Goal: Task Accomplishment & Management: Manage account settings

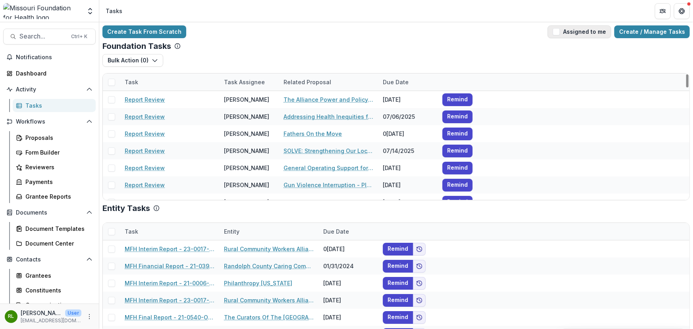
click at [554, 29] on button "Assigned to me" at bounding box center [580, 31] width 64 height 13
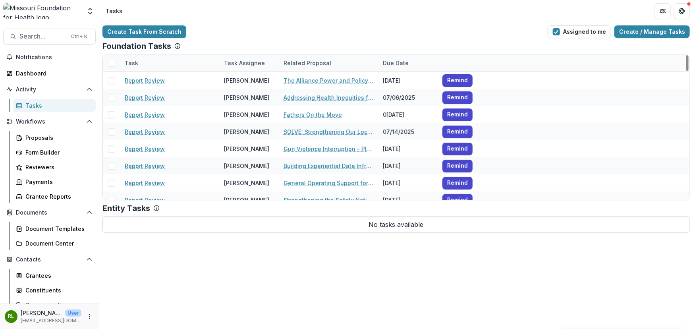
click at [401, 60] on div "Due Date" at bounding box center [395, 63] width 35 height 8
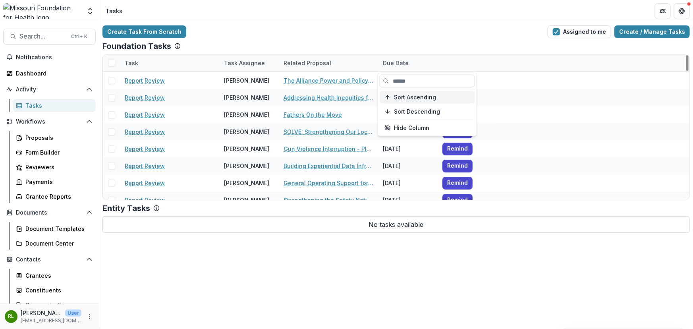
click at [402, 99] on span "Sort Ascending" at bounding box center [415, 97] width 42 height 7
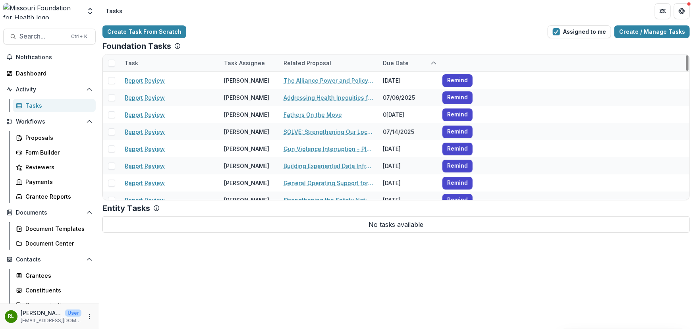
click at [409, 24] on div "Create Task From Scratch Assigned to me Create / Manage Tasks Foundation Tasks …" at bounding box center [396, 129] width 594 height 214
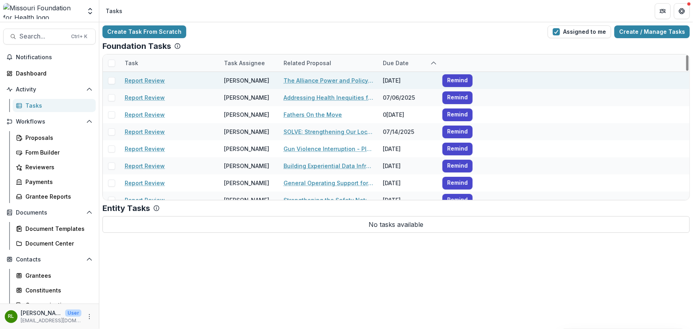
click at [397, 73] on div "07/03/2025" at bounding box center [408, 80] width 60 height 17
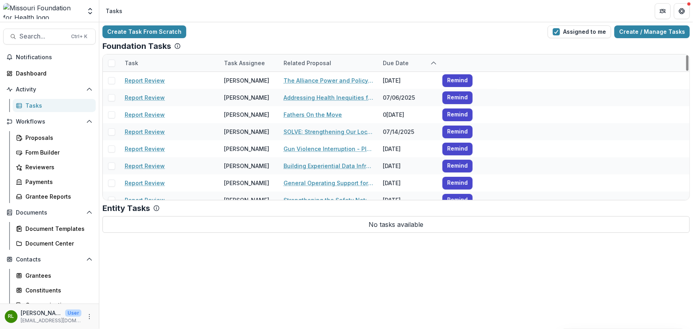
click at [400, 64] on div "Due Date" at bounding box center [395, 63] width 35 height 8
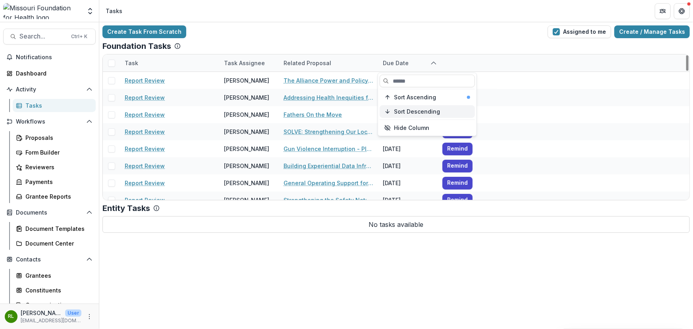
click at [398, 110] on span "Sort Descending" at bounding box center [417, 111] width 46 height 7
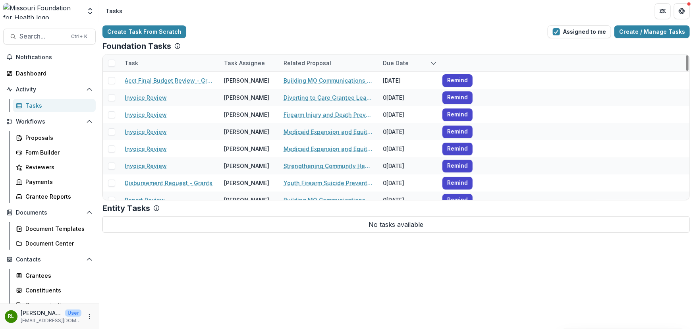
click at [401, 43] on div "Foundation Tasks" at bounding box center [395, 46] width 587 height 10
click at [398, 61] on div "Due Date" at bounding box center [395, 63] width 35 height 8
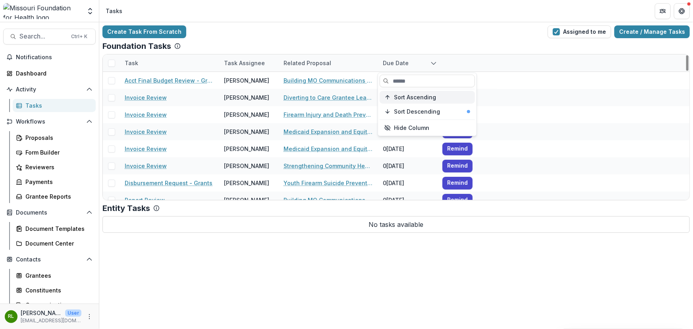
click at [402, 95] on span "Sort Ascending" at bounding box center [415, 97] width 42 height 7
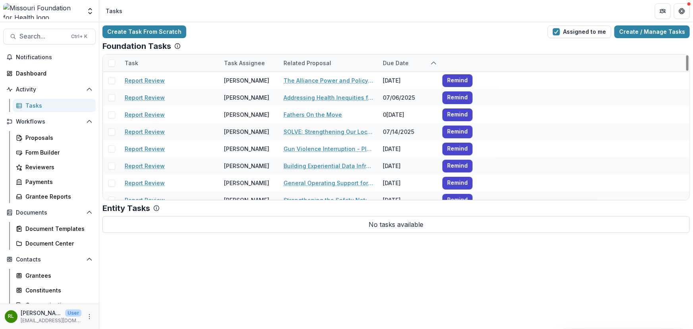
click at [320, 29] on div "Create Task From Scratch Assigned to me Create / Manage Tasks" at bounding box center [395, 31] width 587 height 13
click at [58, 135] on div "Proposals" at bounding box center [57, 137] width 64 height 8
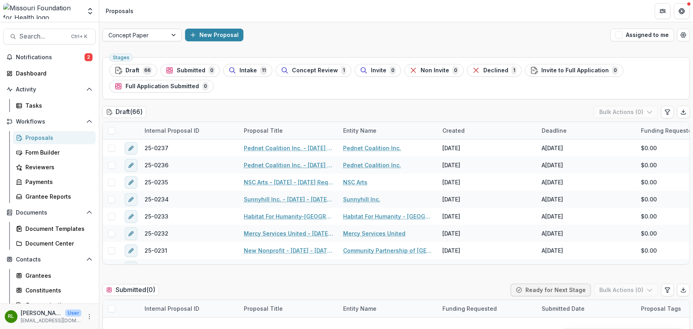
click at [153, 39] on div at bounding box center [134, 35] width 53 height 10
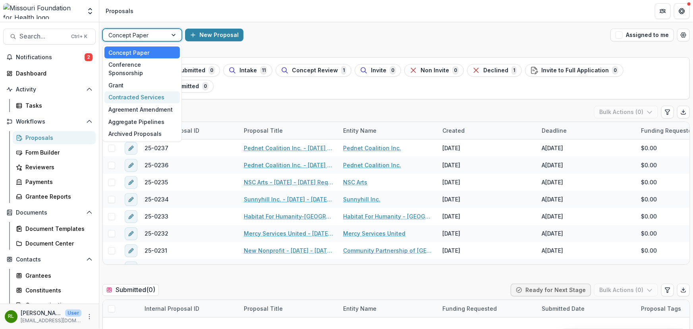
click at [156, 91] on div "Contracted Services" at bounding box center [141, 97] width 75 height 12
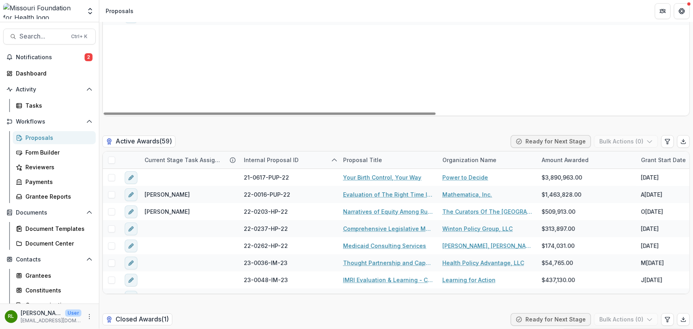
scroll to position [1480, 0]
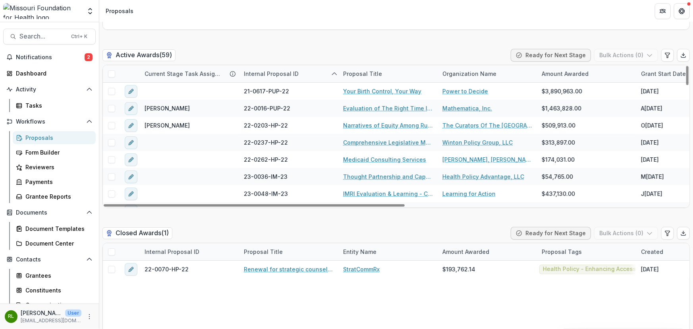
click at [282, 74] on div "Internal Proposal ID" at bounding box center [271, 73] width 64 height 8
click at [294, 49] on div "Active Awards ( 59 ) Ready for Next Stage Bulk Actions ( 0 )" at bounding box center [395, 57] width 587 height 16
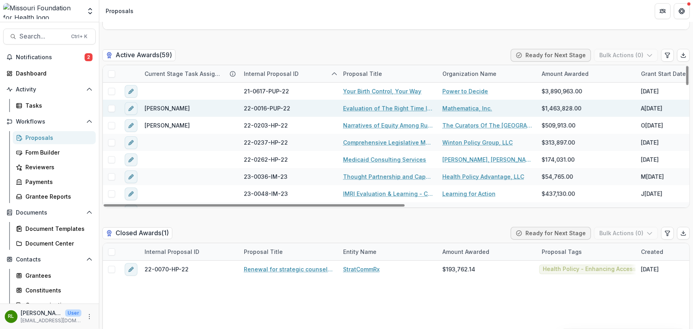
click at [112, 109] on span at bounding box center [111, 108] width 7 height 7
click at [112, 109] on icon at bounding box center [111, 108] width 5 height 4
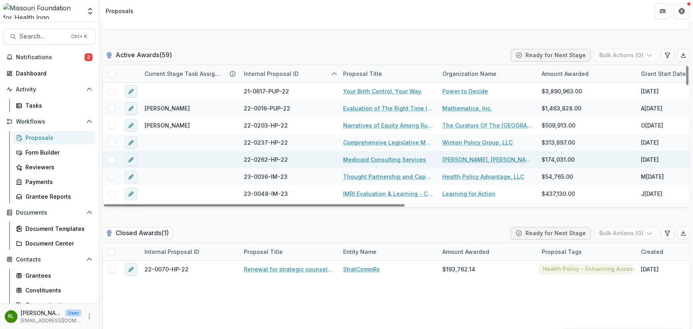
click at [110, 157] on span at bounding box center [111, 159] width 7 height 7
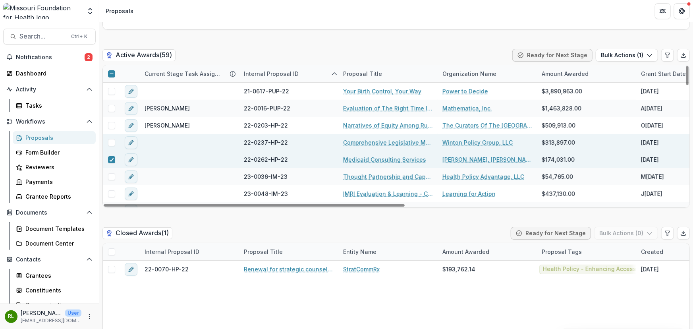
click at [110, 139] on span at bounding box center [111, 142] width 7 height 7
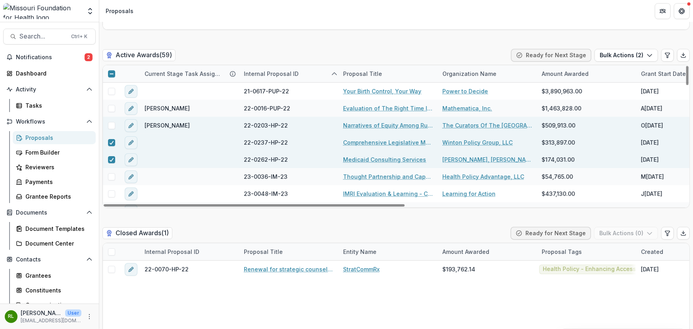
click at [114, 126] on span at bounding box center [111, 125] width 7 height 7
click at [269, 70] on div "Internal Proposal ID" at bounding box center [271, 73] width 64 height 8
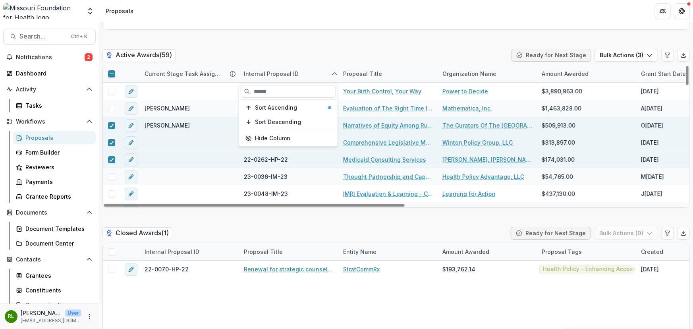
click at [269, 70] on div "Internal Proposal ID" at bounding box center [271, 73] width 64 height 8
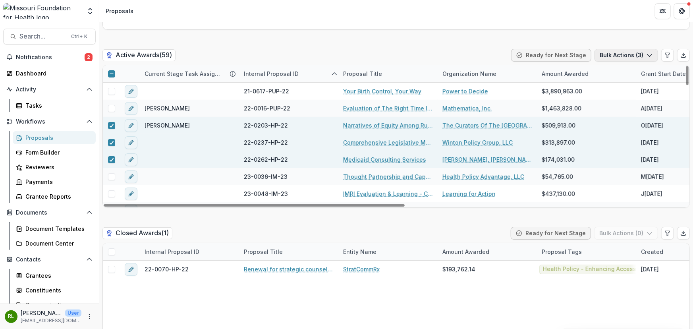
click at [554, 58] on icon "button" at bounding box center [650, 55] width 6 height 6
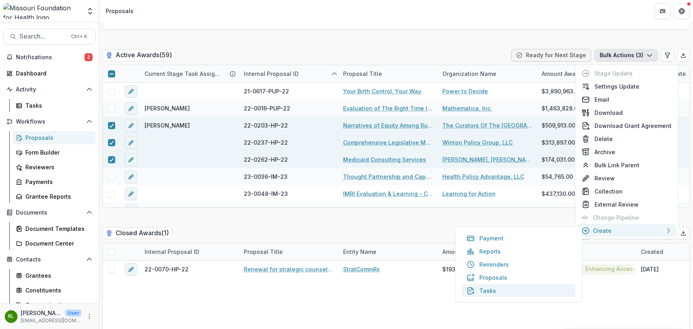
click at [483, 285] on button "Tasks" at bounding box center [519, 290] width 114 height 13
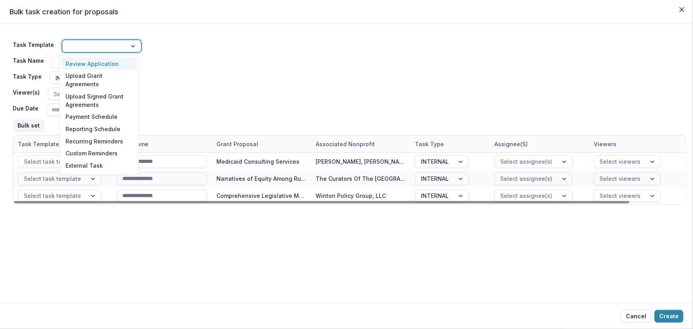
click at [133, 45] on div at bounding box center [134, 46] width 14 height 12
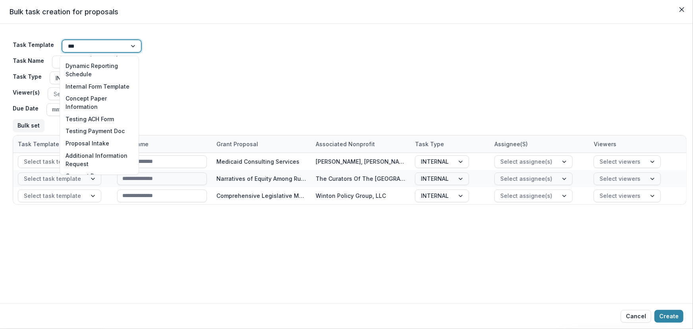
scroll to position [0, 0]
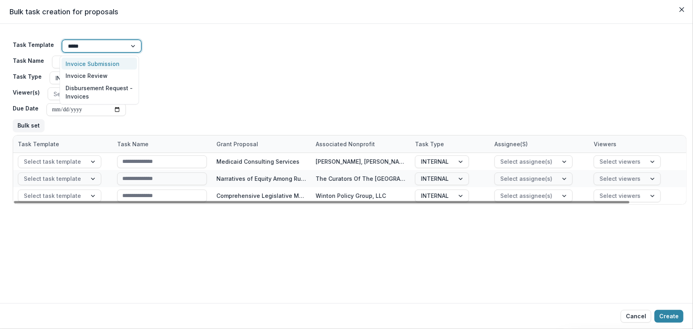
type input "******"
click at [93, 73] on div "Invoice Review" at bounding box center [99, 75] width 75 height 12
type input "**********"
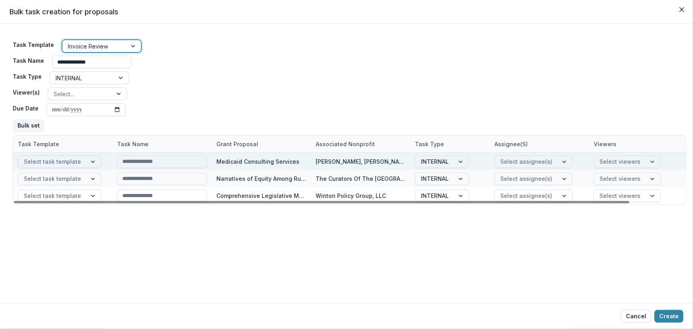
click at [56, 162] on div at bounding box center [52, 161] width 57 height 10
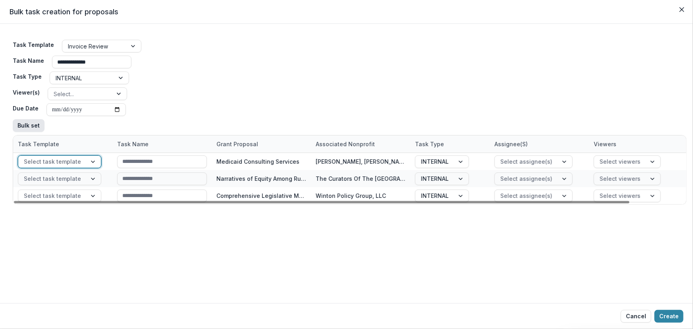
click at [27, 123] on button "Bulk set" at bounding box center [29, 125] width 32 height 13
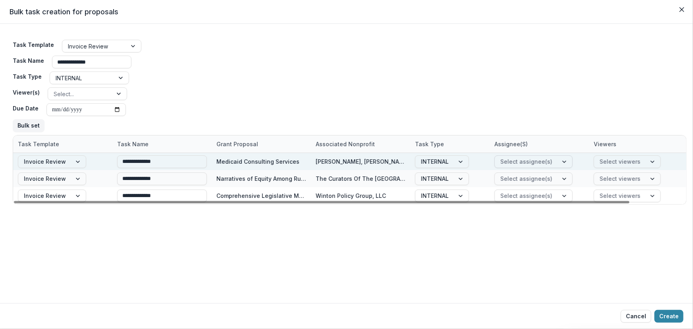
click at [552, 161] on div "Select assignee(s)" at bounding box center [526, 162] width 63 height 12
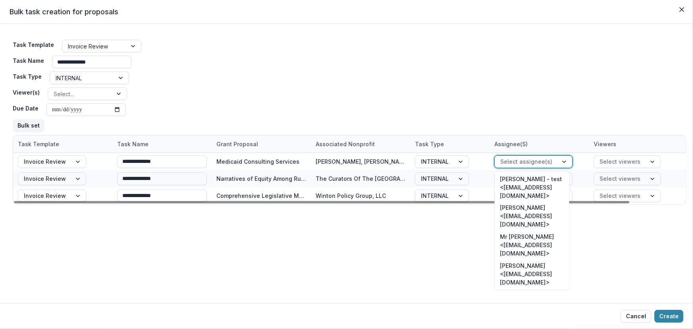
click at [554, 265] on div "**********" at bounding box center [346, 163] width 693 height 279
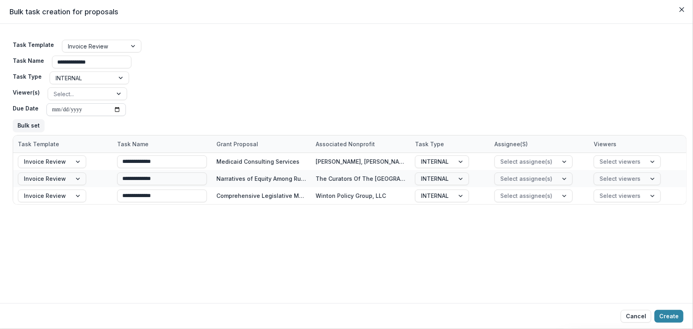
click at [50, 112] on input "Due Date" at bounding box center [85, 109] width 79 height 13
click at [69, 112] on input "Due Date" at bounding box center [85, 109] width 79 height 13
click at [84, 111] on input "Due Date" at bounding box center [85, 109] width 79 height 13
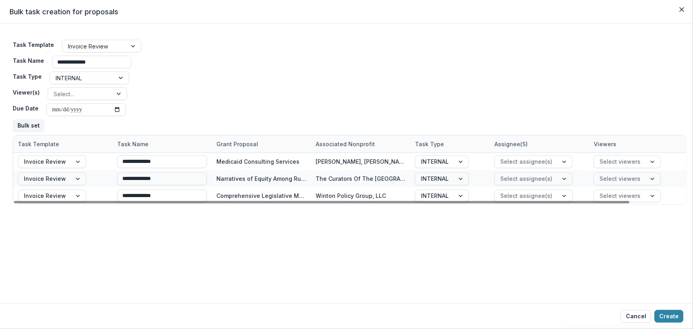
click at [384, 228] on div "**********" at bounding box center [346, 163] width 693 height 279
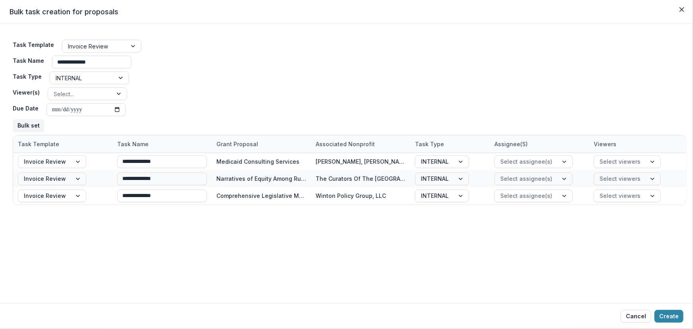
click at [554, 285] on button "Cancel" at bounding box center [636, 316] width 31 height 13
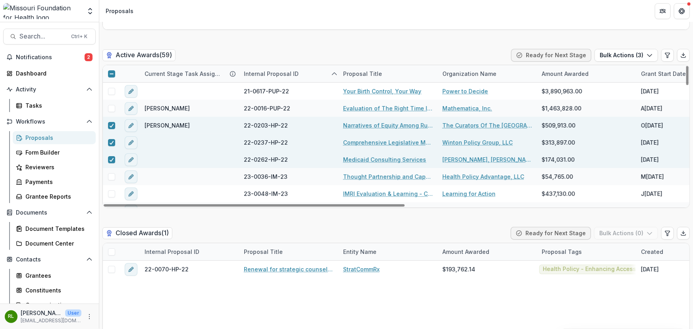
click at [115, 128] on label at bounding box center [111, 125] width 7 height 7
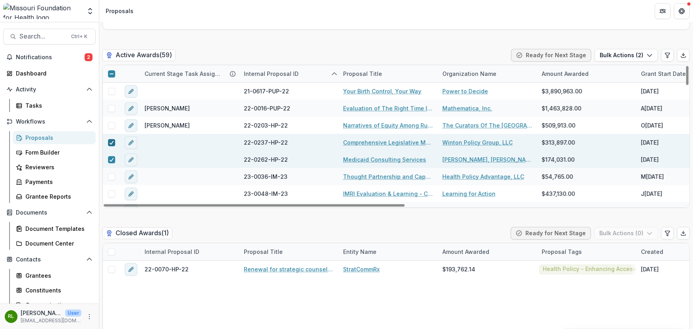
click at [115, 143] on span at bounding box center [111, 142] width 7 height 7
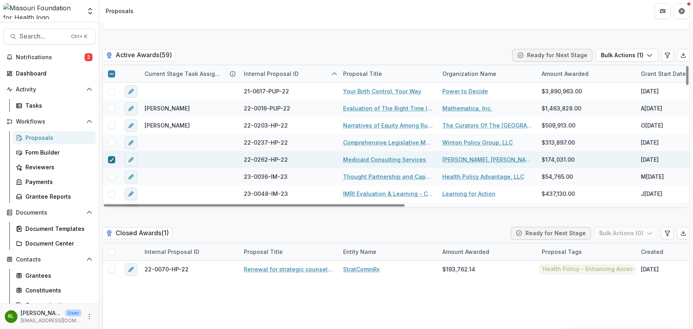
click at [112, 156] on div at bounding box center [111, 159] width 5 height 6
click at [61, 54] on span "Notifications" at bounding box center [50, 57] width 69 height 7
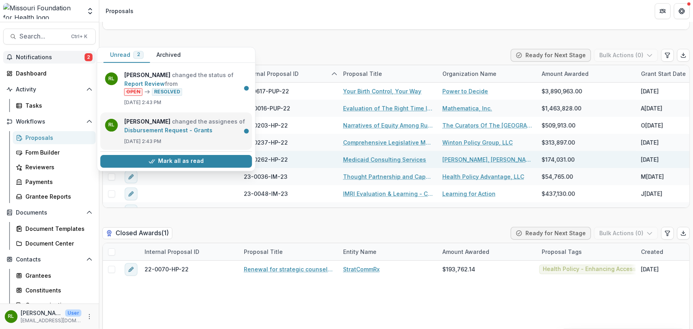
click at [204, 133] on link "Disbursement Request - Grants" at bounding box center [168, 130] width 89 height 7
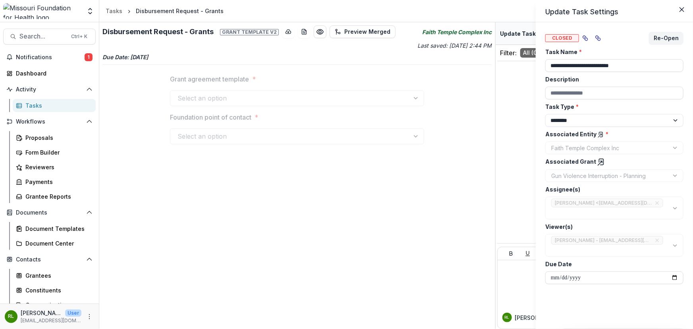
click at [86, 56] on div "**********" at bounding box center [346, 164] width 693 height 329
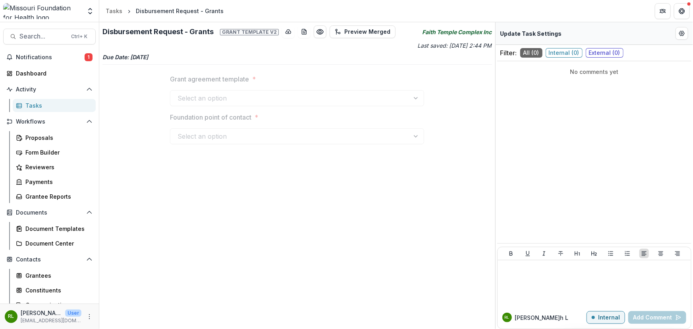
click at [86, 56] on span "1" at bounding box center [89, 57] width 8 height 8
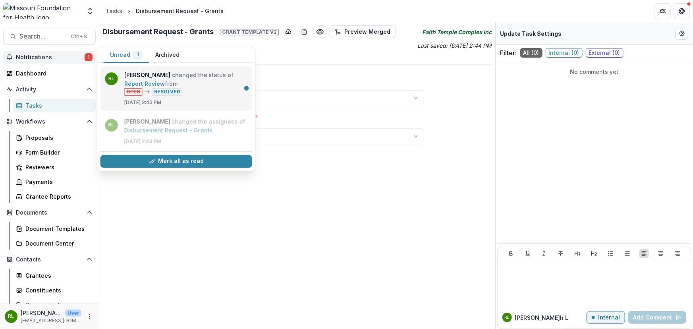
click at [157, 87] on link "Report Review" at bounding box center [144, 83] width 41 height 7
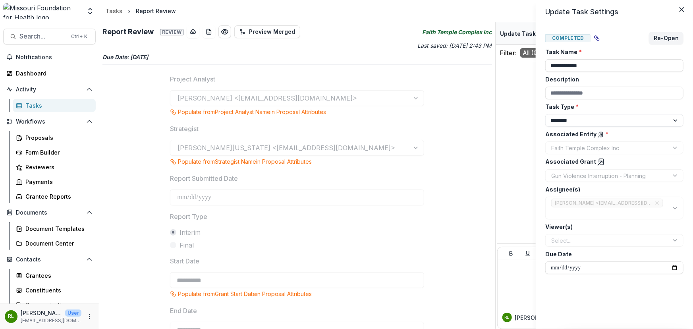
click at [35, 110] on div "**********" at bounding box center [346, 164] width 693 height 329
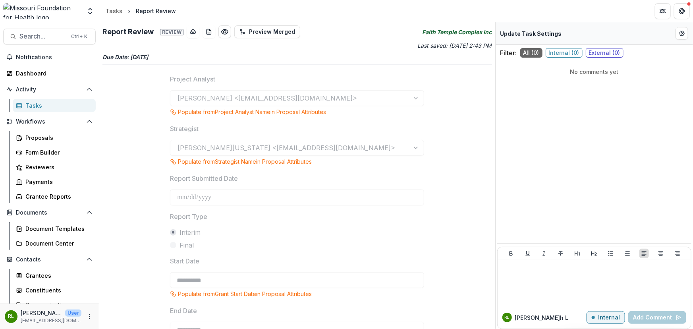
click at [43, 107] on div "Tasks" at bounding box center [57, 105] width 64 height 8
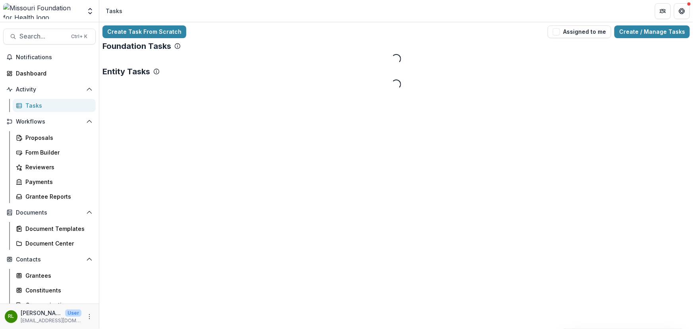
click at [554, 33] on button "Assigned to me" at bounding box center [580, 31] width 64 height 13
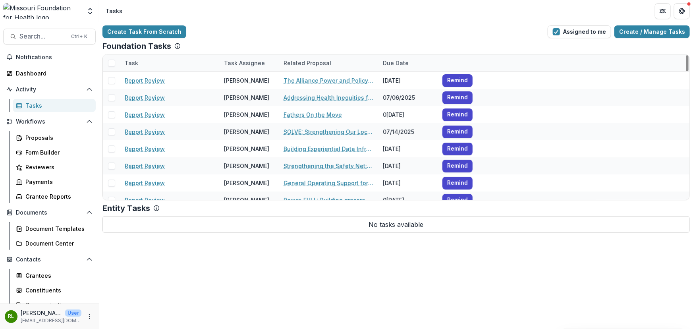
click at [111, 61] on span at bounding box center [111, 63] width 7 height 7
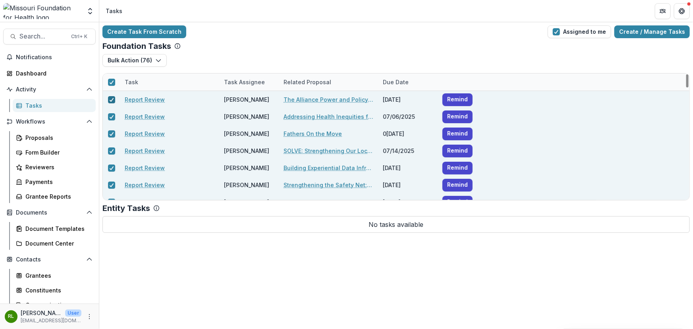
click at [109, 83] on icon at bounding box center [111, 82] width 5 height 4
click at [112, 96] on span at bounding box center [111, 99] width 7 height 7
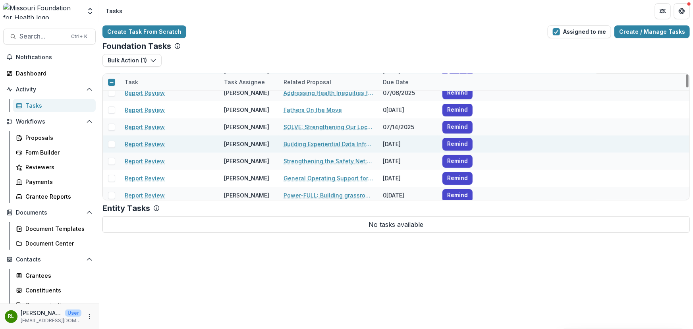
scroll to position [36, 0]
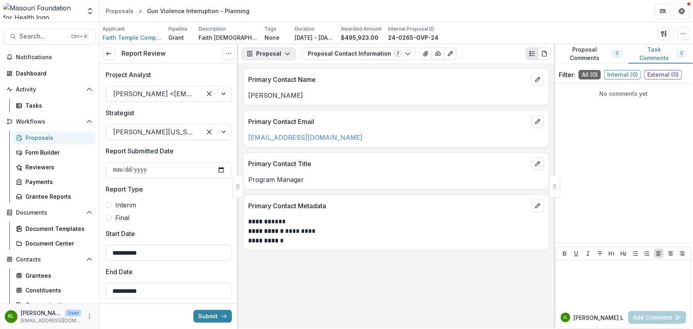
click at [265, 52] on button "Proposal" at bounding box center [268, 53] width 54 height 13
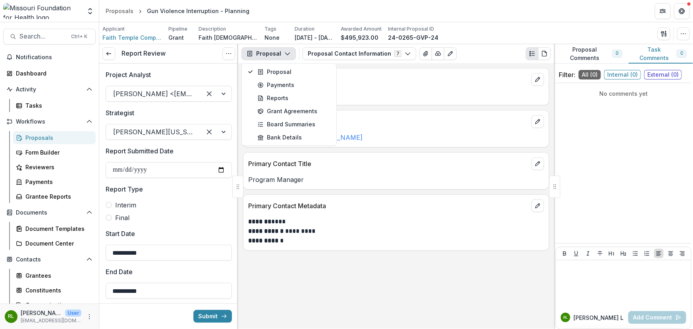
click at [131, 205] on span "Interim" at bounding box center [125, 205] width 21 height 10
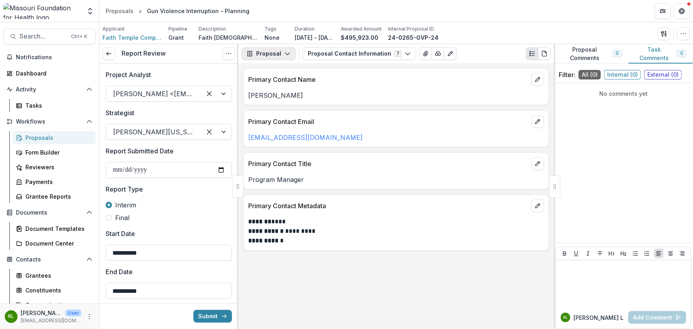
click at [280, 53] on button "Proposal" at bounding box center [268, 53] width 54 height 13
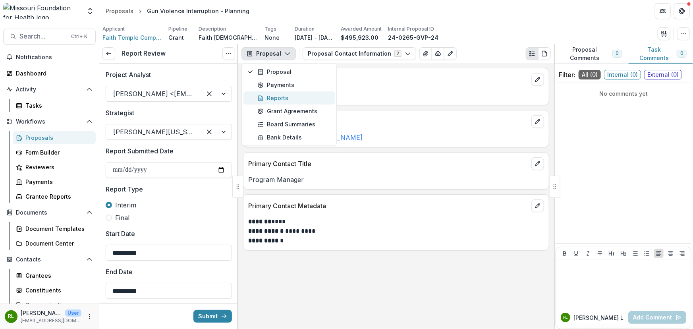
click at [287, 98] on div "Reports" at bounding box center [293, 98] width 73 height 8
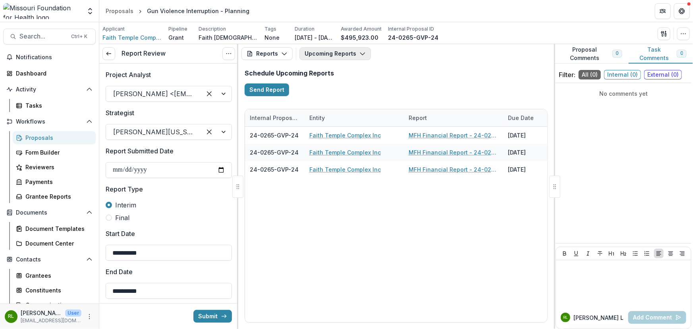
click at [350, 57] on button "Upcoming Reports" at bounding box center [334, 53] width 71 height 13
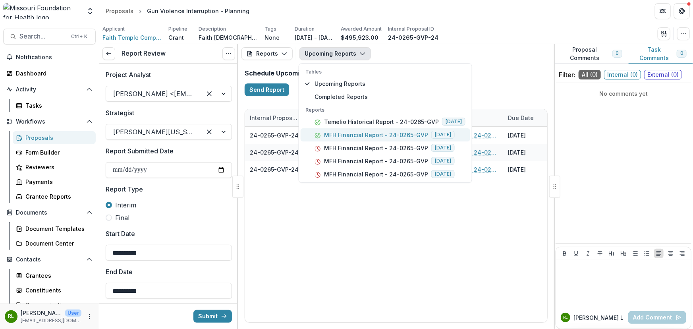
click at [345, 133] on p "MFH Financial Report - 24-0265-GVP" at bounding box center [376, 135] width 104 height 8
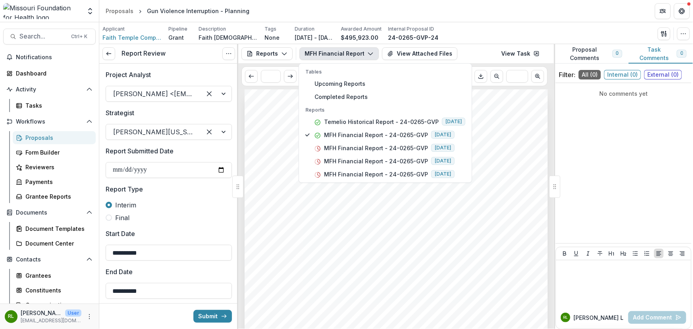
click at [436, 245] on div "Submission Responses Award Information MFH Agreement No. 24-0265-GVP Submitted …" at bounding box center [396, 303] width 303 height 429
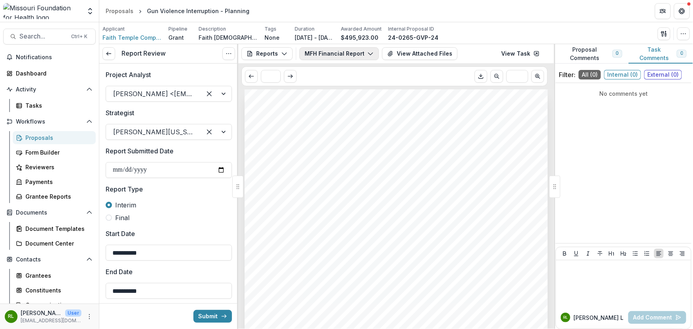
click at [357, 57] on button "MFH Financial Report - 24-0265-GVP" at bounding box center [338, 53] width 79 height 13
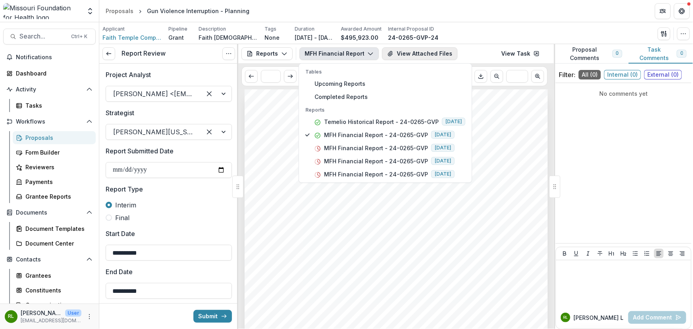
click at [421, 54] on button "View Attached Files" at bounding box center [419, 53] width 75 height 13
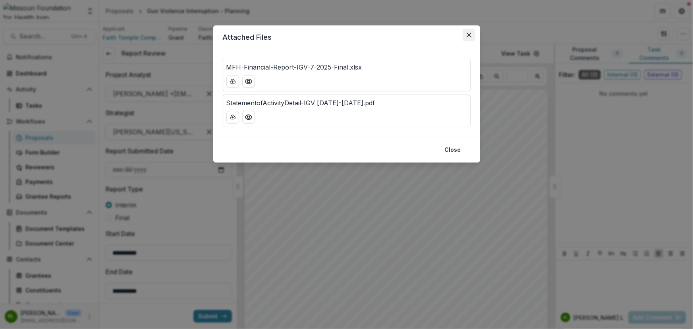
click at [473, 37] on button "Close" at bounding box center [469, 35] width 13 height 13
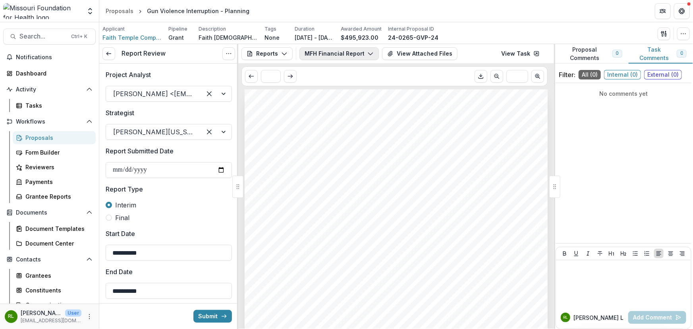
click at [307, 56] on button "MFH Financial Report - 24-0265-GVP" at bounding box center [338, 53] width 79 height 13
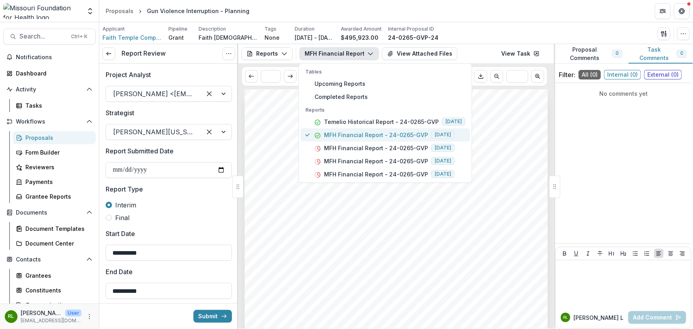
click at [337, 131] on p "MFH Financial Report - 24-0265-GVP" at bounding box center [376, 135] width 104 height 8
click at [419, 52] on button "View Attached Files" at bounding box center [419, 53] width 75 height 13
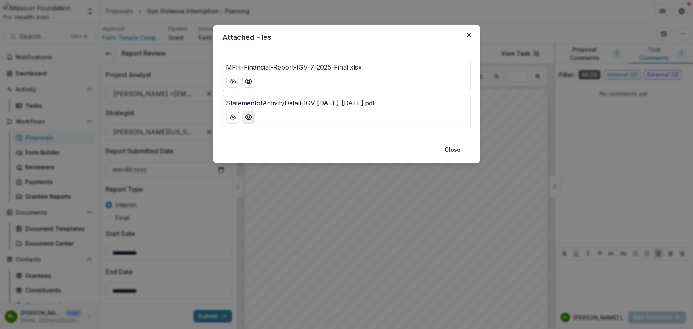
click at [251, 120] on icon "Preview StatementofActivityDetail-IGV Jan-Jun 2025.pdf" at bounding box center [249, 117] width 8 height 8
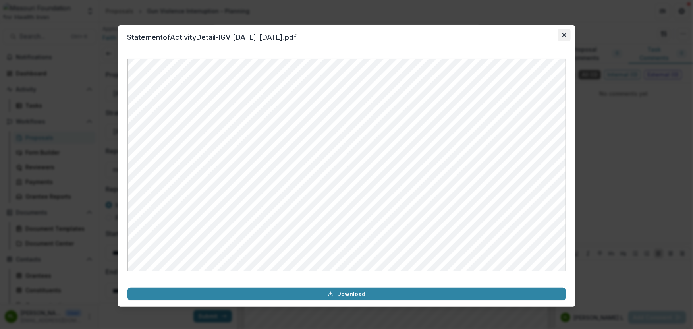
click at [563, 35] on icon "Close" at bounding box center [564, 35] width 5 height 5
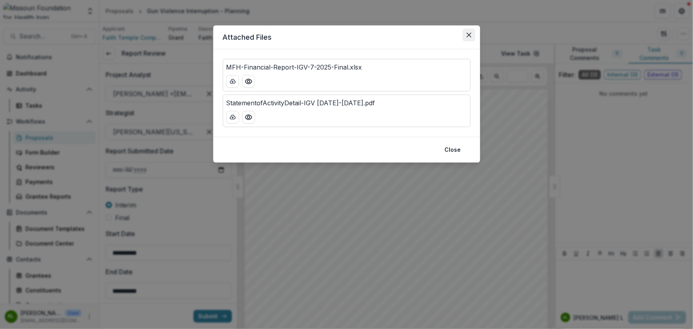
click at [474, 32] on button "Close" at bounding box center [469, 35] width 13 height 13
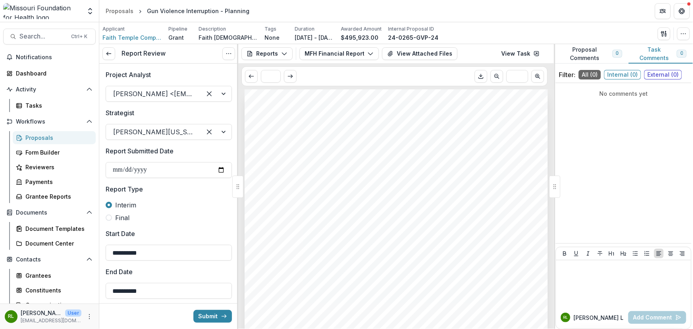
drag, startPoint x: 301, startPoint y: 179, endPoint x: 271, endPoint y: 178, distance: 30.2
click at [262, 178] on div "Submission Responses Award Information MFH Agreement No. 24-0265-GVP Submitted …" at bounding box center [396, 303] width 303 height 429
click at [275, 178] on span "Cora Sanders" at bounding box center [288, 179] width 50 height 6
click at [655, 72] on span "External ( 0 )" at bounding box center [663, 75] width 38 height 10
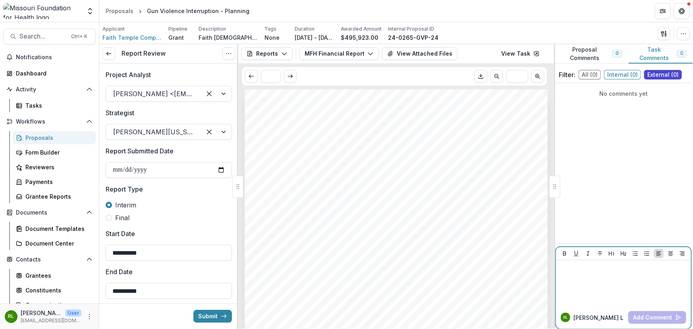
click at [591, 270] on p at bounding box center [623, 267] width 129 height 9
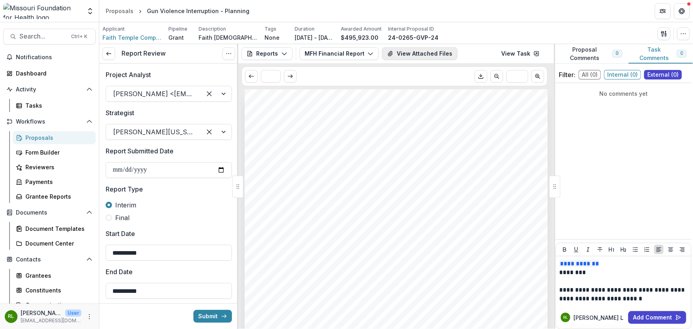
click at [411, 58] on button "View Attached Files" at bounding box center [419, 53] width 75 height 13
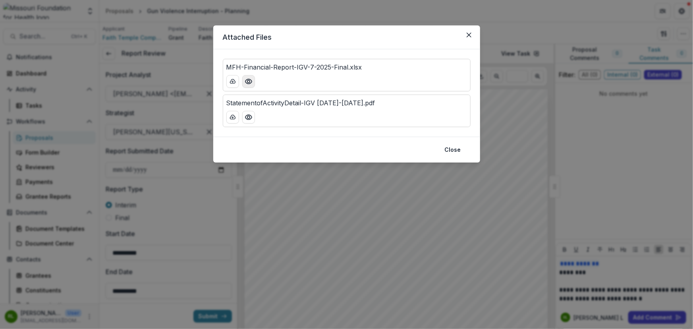
click at [251, 80] on icon "Preview MFH-Financial-Report-IGV-7-2025-Final.xlsx" at bounding box center [248, 81] width 6 height 5
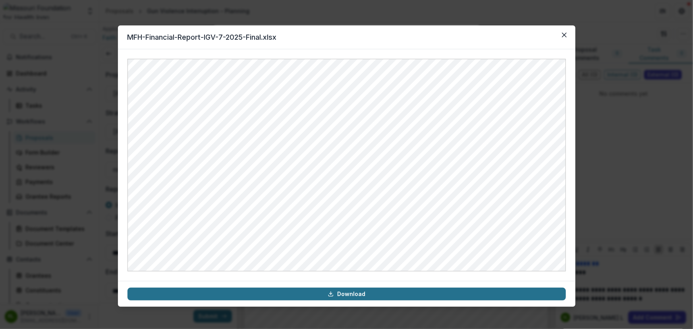
click at [425, 290] on link "Download" at bounding box center [346, 294] width 438 height 13
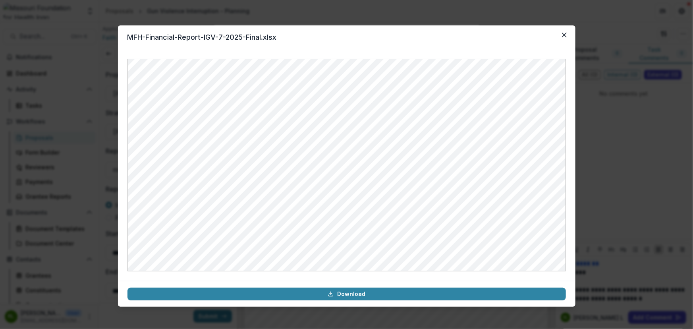
drag, startPoint x: 564, startPoint y: 34, endPoint x: 569, endPoint y: 53, distance: 19.6
click at [564, 34] on icon "Close" at bounding box center [564, 35] width 5 height 5
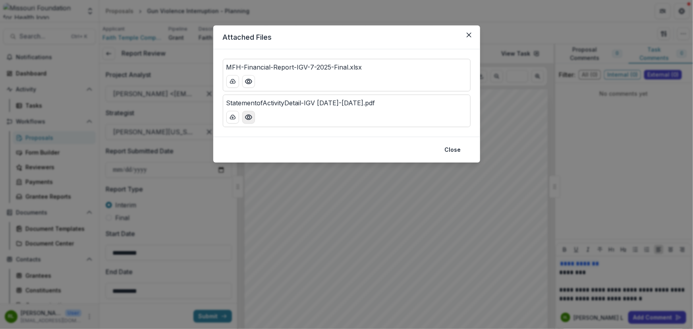
click at [246, 123] on button "Preview StatementofActivityDetail-IGV Jan-Jun 2025.pdf" at bounding box center [248, 117] width 13 height 13
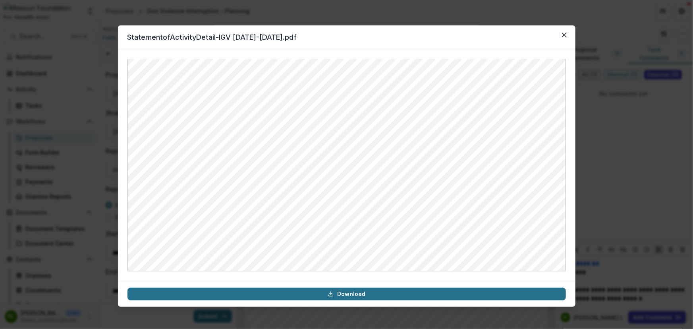
click at [351, 295] on link "Download" at bounding box center [346, 294] width 438 height 13
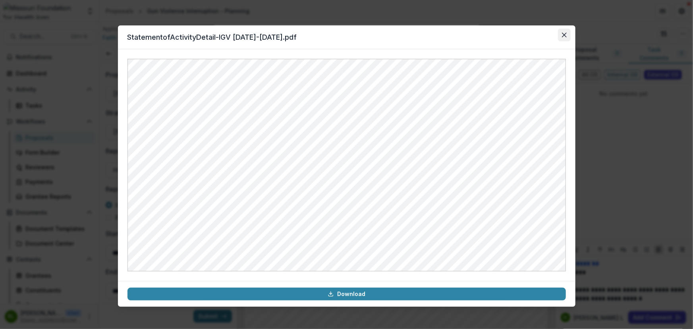
click at [563, 37] on icon "Close" at bounding box center [564, 35] width 5 height 5
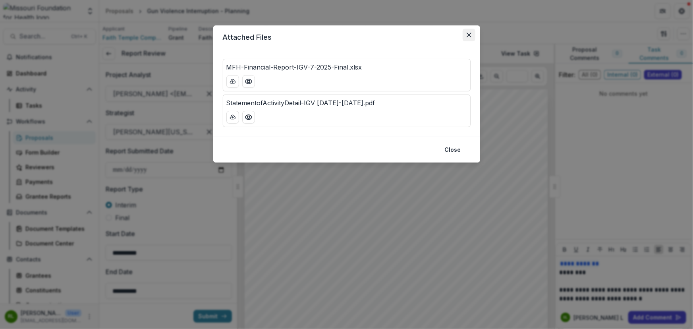
click at [470, 31] on button "Close" at bounding box center [469, 35] width 13 height 13
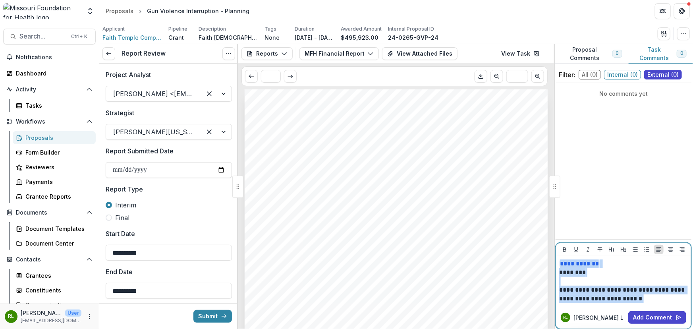
drag, startPoint x: 629, startPoint y: 299, endPoint x: 556, endPoint y: 263, distance: 81.7
click at [556, 263] on div "**********" at bounding box center [623, 281] width 135 height 50
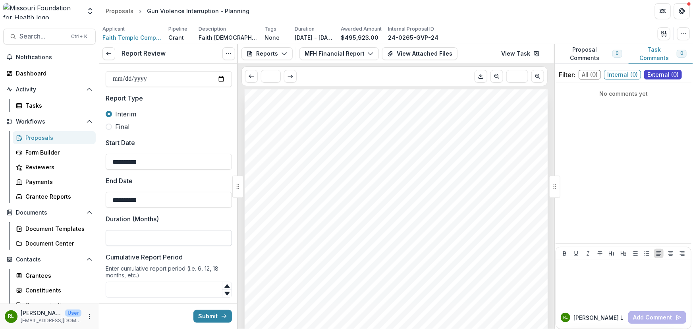
scroll to position [108, 0]
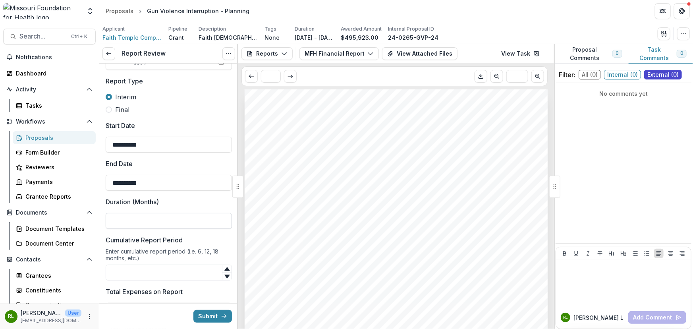
click at [163, 218] on input "Duration (Months)" at bounding box center [169, 221] width 126 height 16
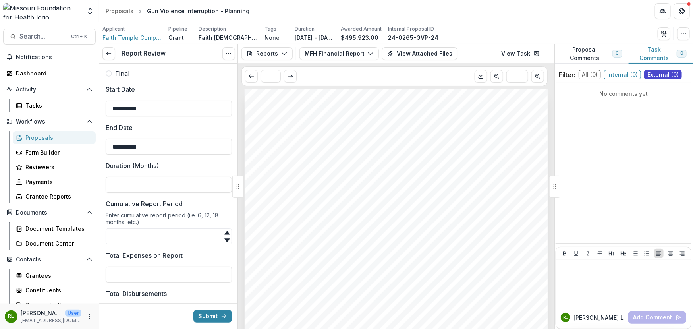
scroll to position [180, 0]
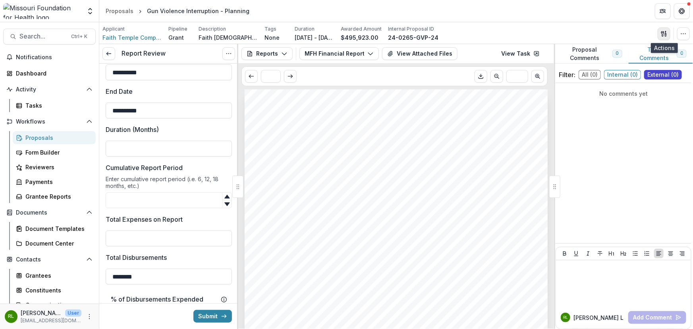
click at [665, 30] on button "button" at bounding box center [664, 33] width 13 height 13
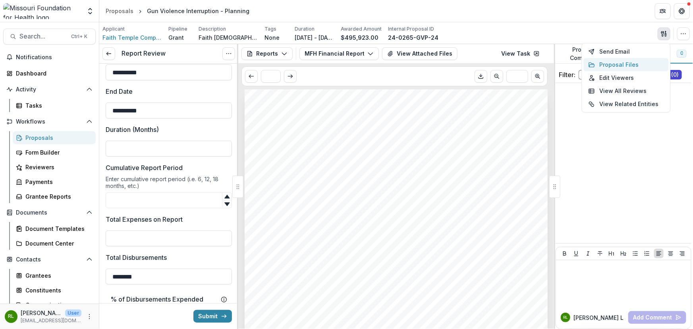
click at [608, 66] on button "Proposal Files" at bounding box center [626, 64] width 85 height 13
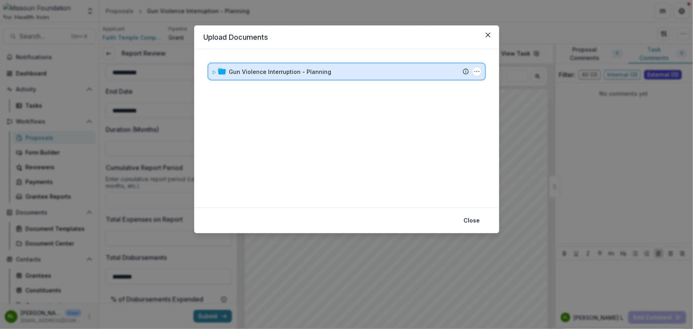
click at [214, 71] on icon at bounding box center [214, 72] width 5 height 5
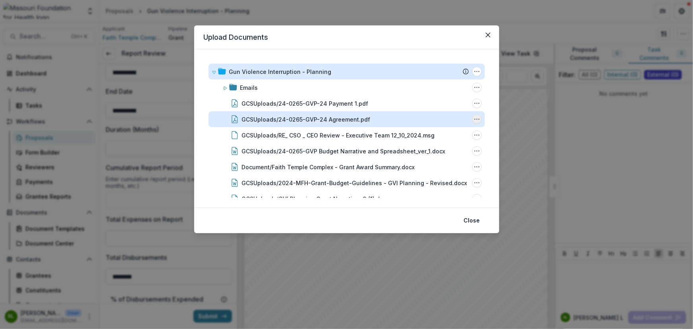
click at [477, 122] on icon "GCSUploads/24-0265-GVP-24 Agreement.pdf Options" at bounding box center [477, 119] width 6 height 6
click at [428, 143] on button "Download" at bounding box center [437, 147] width 85 height 13
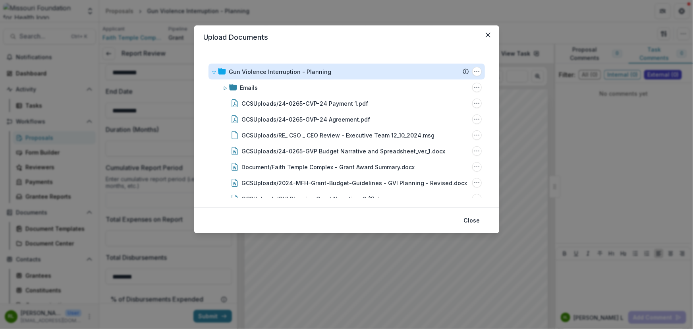
drag, startPoint x: 490, startPoint y: 30, endPoint x: 471, endPoint y: 52, distance: 29.3
click at [490, 30] on button "Close" at bounding box center [488, 35] width 13 height 13
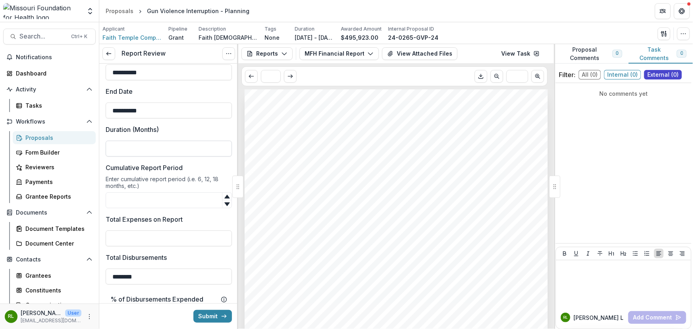
click at [180, 151] on input "Duration (Months)" at bounding box center [169, 149] width 126 height 16
type input "**"
type input "*"
click at [152, 245] on input "***" at bounding box center [169, 238] width 126 height 16
type input "*******"
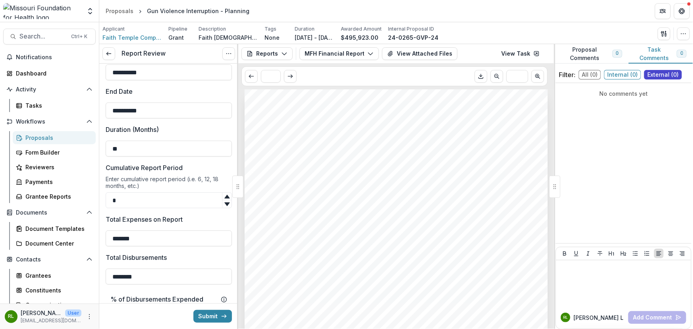
click at [182, 255] on label "Total Disbursements" at bounding box center [167, 258] width 122 height 10
click at [182, 268] on input "********" at bounding box center [169, 276] width 126 height 16
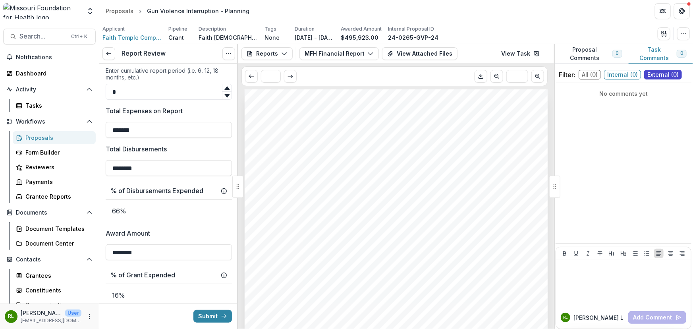
scroll to position [325, 0]
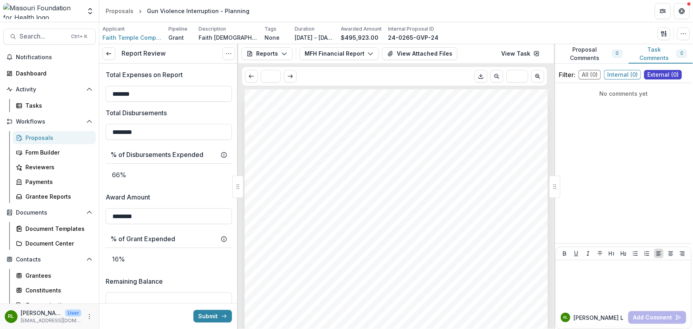
click at [183, 186] on div "**********" at bounding box center [169, 166] width 126 height 855
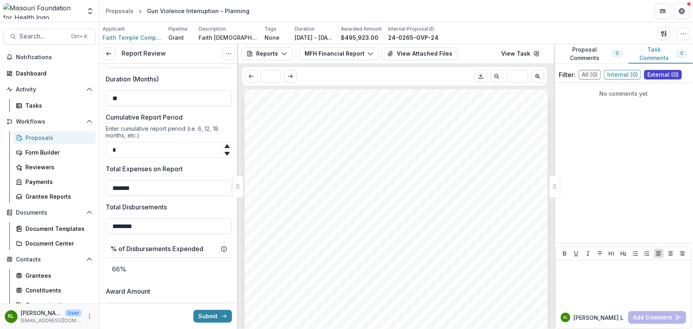
scroll to position [216, 0]
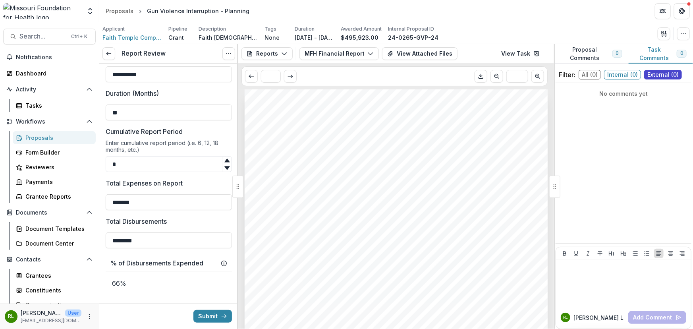
click at [272, 46] on div "Reports Proposal Payments Reports Grant Agreements Board Summaries Bank Details…" at bounding box center [396, 53] width 316 height 19
click at [265, 49] on button "Reports" at bounding box center [266, 53] width 51 height 13
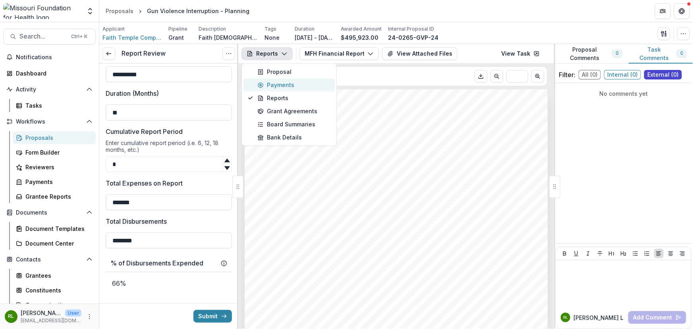
click at [278, 87] on div "Payments" at bounding box center [293, 85] width 73 height 8
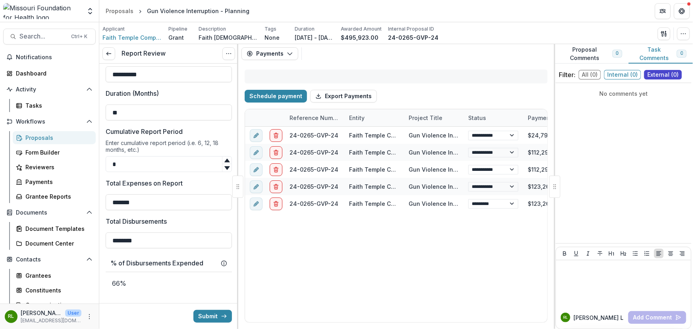
select select "****"
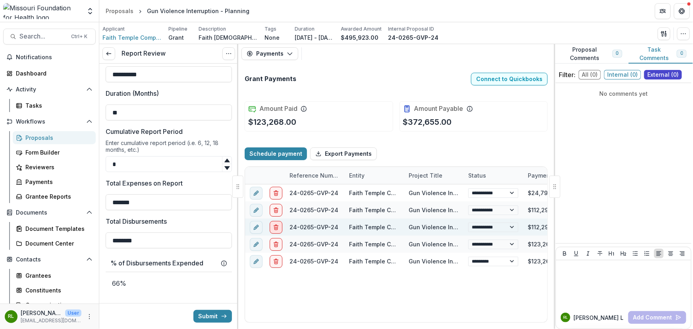
select select "****"
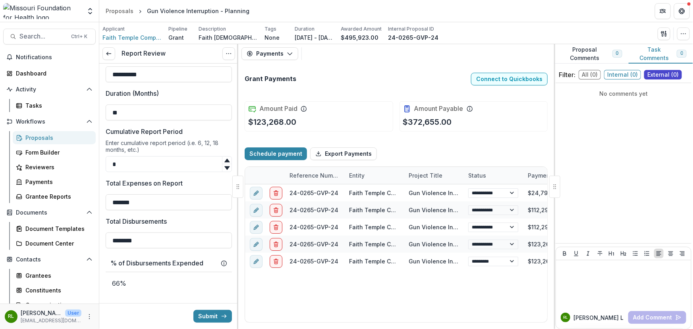
select select "****"
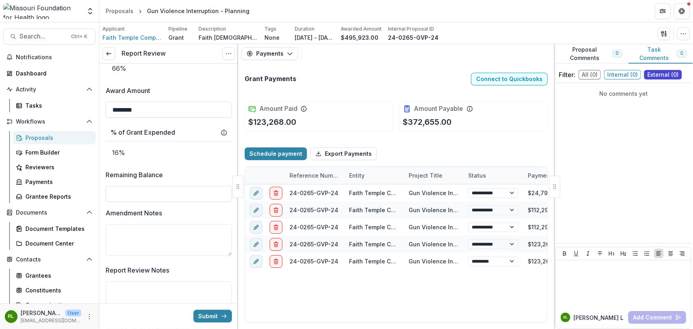
scroll to position [433, 0]
click at [138, 194] on input "Remaining Balance" at bounding box center [169, 192] width 126 height 16
type input "********"
click at [178, 231] on textarea "Amendment Notes" at bounding box center [169, 238] width 126 height 32
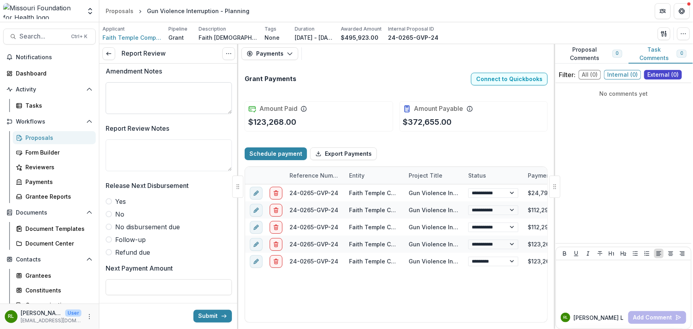
scroll to position [577, 0]
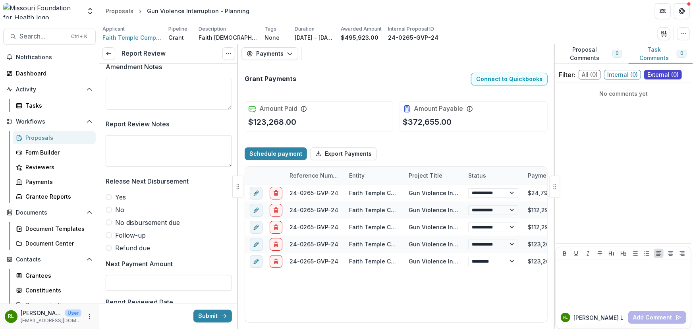
click at [147, 152] on textarea "Report Review Notes" at bounding box center [169, 151] width 126 height 32
click at [118, 205] on span "No" at bounding box center [119, 210] width 9 height 10
type textarea "**********"
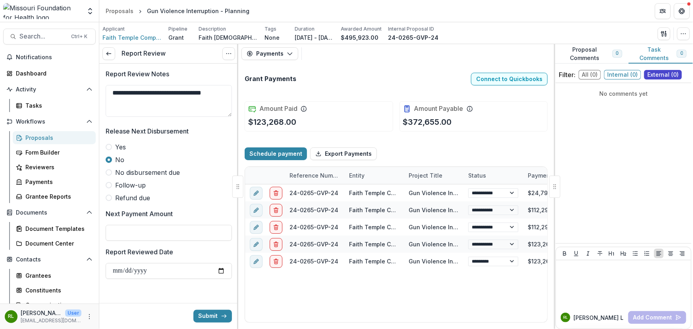
scroll to position [628, 0]
click at [133, 230] on input "Next Payment Amount" at bounding box center [169, 232] width 126 height 16
type input "**"
click at [151, 268] on input "Report Reviewed Date" at bounding box center [169, 270] width 126 height 16
click at [135, 232] on input "**" at bounding box center [169, 232] width 126 height 16
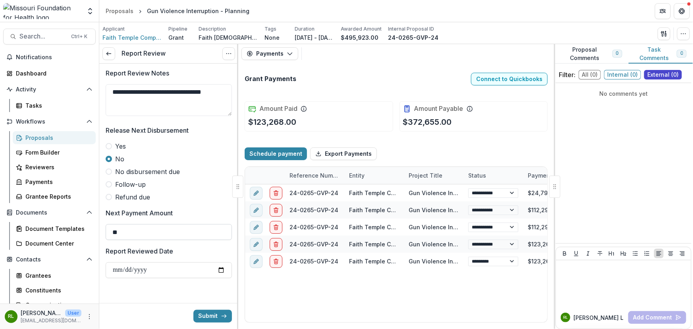
click at [135, 232] on input "**" at bounding box center [169, 232] width 126 height 16
select select "****"
type input "**"
click at [120, 270] on input "Report Reviewed Date" at bounding box center [169, 270] width 126 height 16
type input "**********"
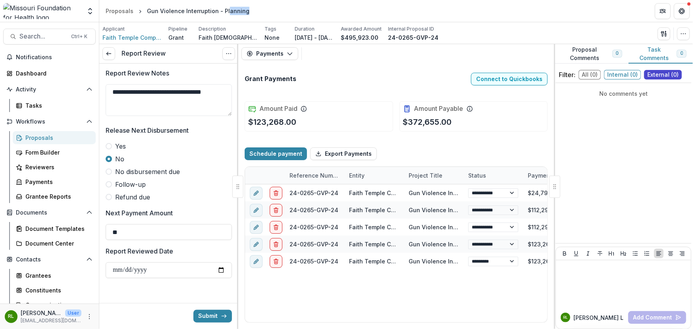
select select "****"
drag, startPoint x: 245, startPoint y: 10, endPoint x: 146, endPoint y: 14, distance: 99.7
click at [146, 14] on header "Proposals Gun Violence Interruption - Planning" at bounding box center [396, 11] width 594 height 22
copy div "Gun Violence Interruption - Planning"
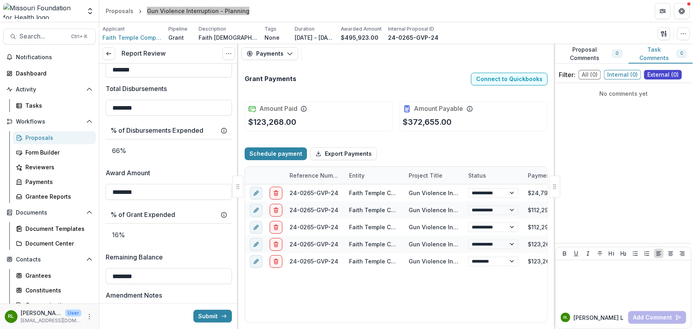
scroll to position [340, 0]
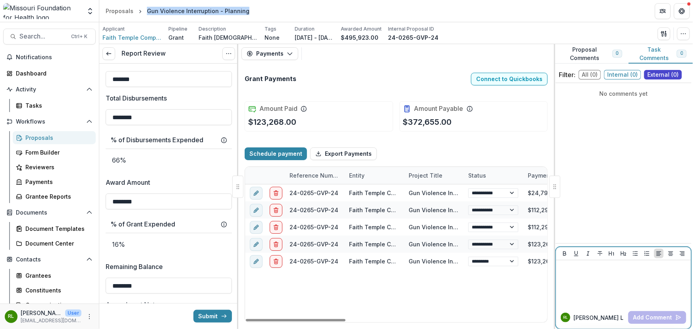
click at [582, 285] on div at bounding box center [623, 283] width 129 height 40
select select "****"
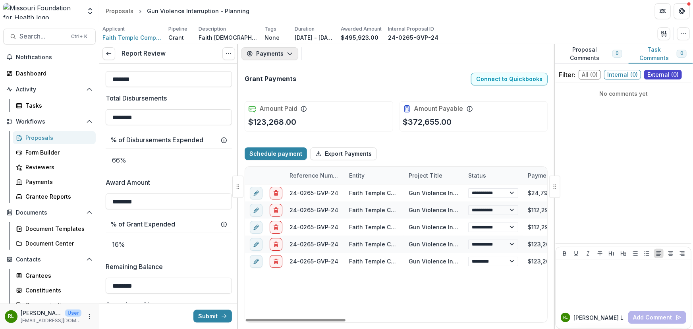
click at [275, 56] on button "Payments" at bounding box center [269, 53] width 57 height 13
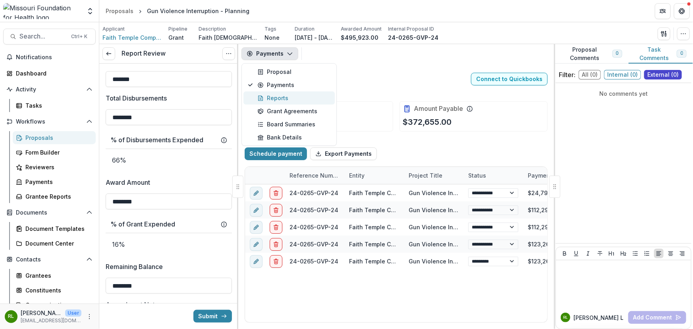
click at [292, 102] on button "Reports" at bounding box center [288, 97] width 91 height 13
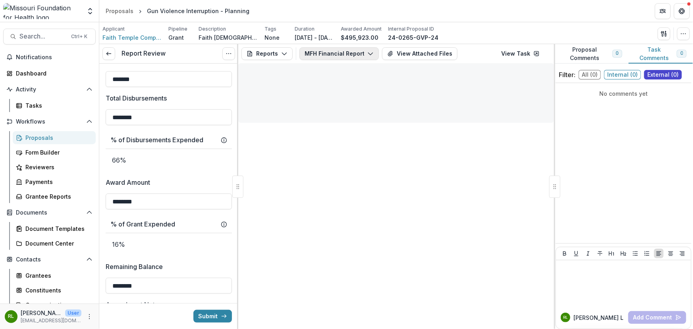
click at [365, 55] on button "MFH Financial Report - 24-0265-GVP" at bounding box center [338, 53] width 79 height 13
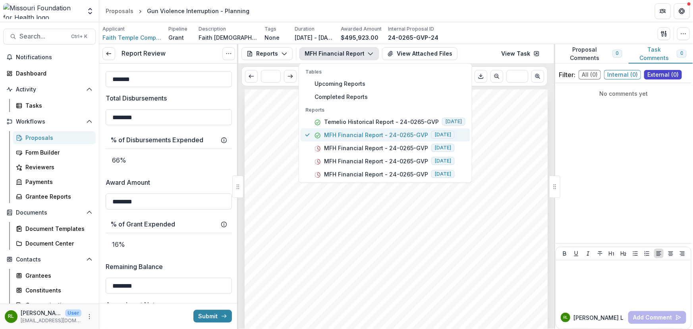
click at [353, 135] on p "MFH Financial Report - 24-0265-GVP" at bounding box center [376, 135] width 104 height 8
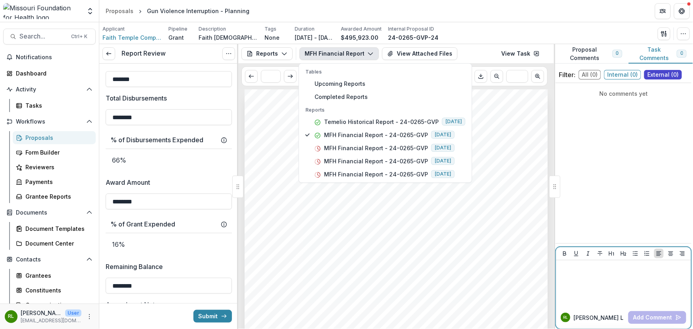
click at [641, 294] on div at bounding box center [623, 283] width 129 height 40
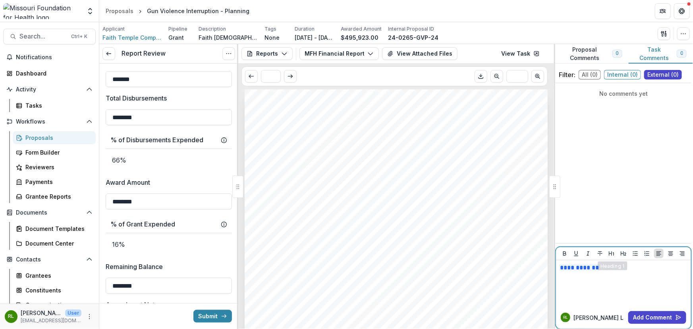
drag, startPoint x: 612, startPoint y: 268, endPoint x: 606, endPoint y: 270, distance: 6.0
click at [606, 270] on p "**********" at bounding box center [623, 271] width 129 height 17
drag, startPoint x: 620, startPoint y: 270, endPoint x: 540, endPoint y: 259, distance: 80.9
click at [540, 259] on div "**********" at bounding box center [396, 186] width 594 height 285
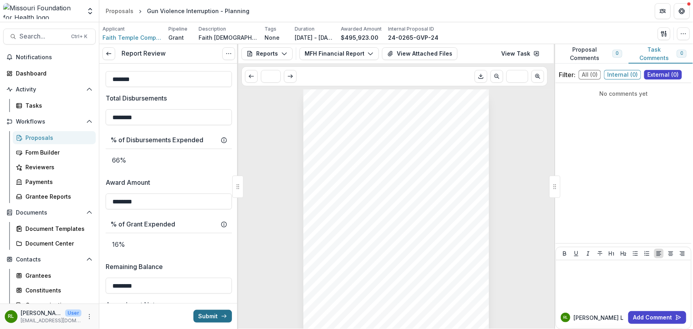
click at [208, 314] on button "Submit" at bounding box center [212, 316] width 39 height 13
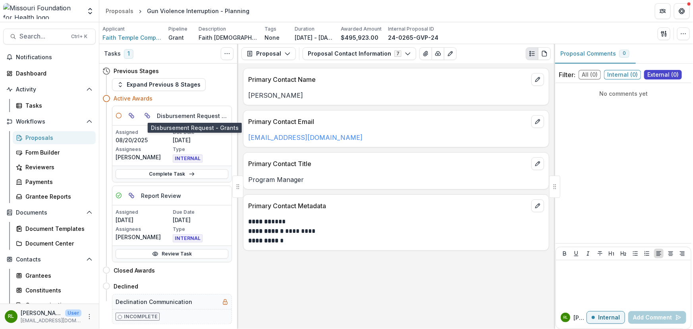
click at [228, 115] on h5 "Disbursement Request - Grants" at bounding box center [192, 116] width 71 height 8
click at [227, 115] on h5 "Disbursement Request - Grants" at bounding box center [192, 116] width 71 height 8
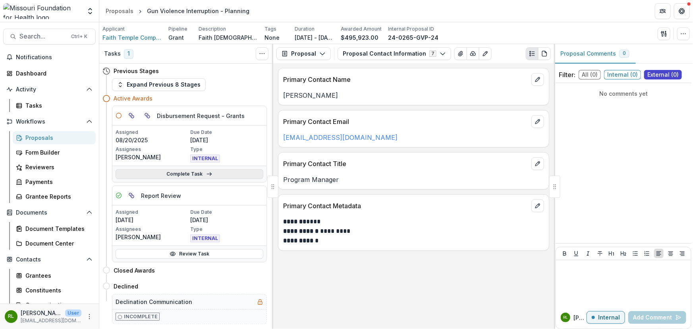
click at [182, 173] on link "Complete Task" at bounding box center [190, 174] width 148 height 10
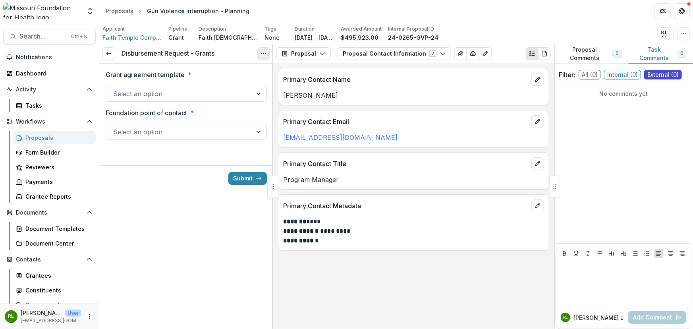
click at [261, 56] on icon "Options" at bounding box center [264, 53] width 6 height 6
click at [228, 95] on button "Cancel Task" at bounding box center [225, 88] width 85 height 13
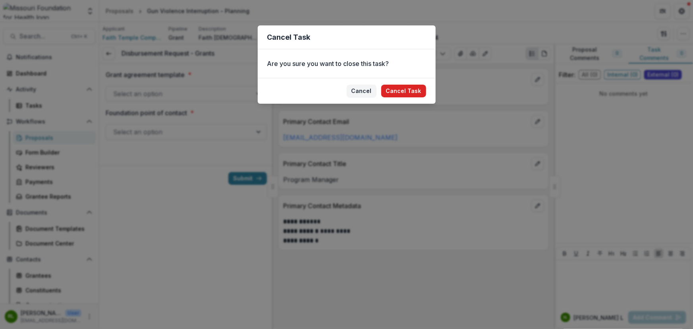
click at [406, 93] on button "Cancel Task" at bounding box center [403, 91] width 45 height 13
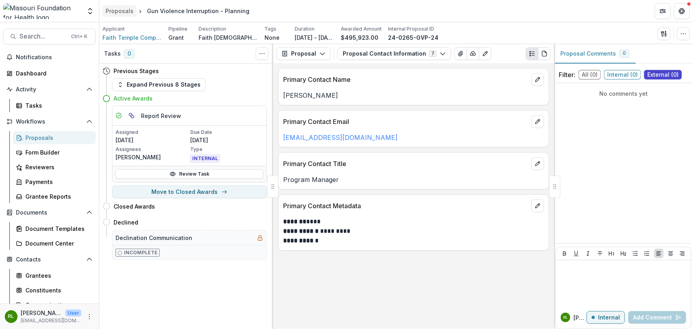
click at [121, 10] on div "Proposals" at bounding box center [120, 11] width 28 height 8
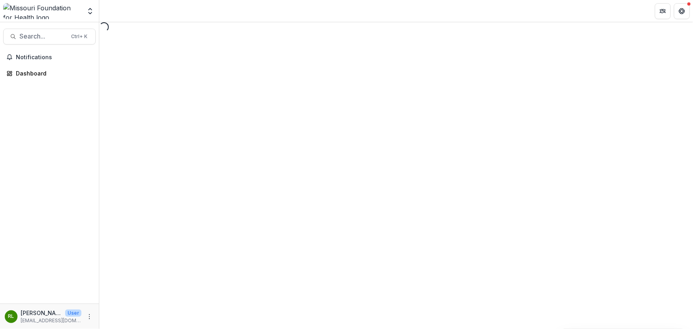
select select "********"
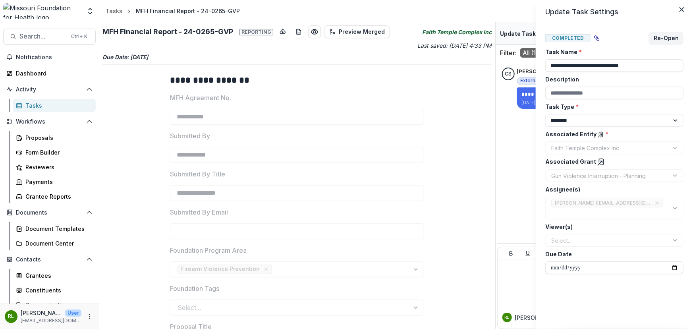
click at [683, 16] on header "Update Task Settings" at bounding box center [614, 11] width 157 height 22
click at [683, 10] on icon "Close" at bounding box center [681, 9] width 5 height 5
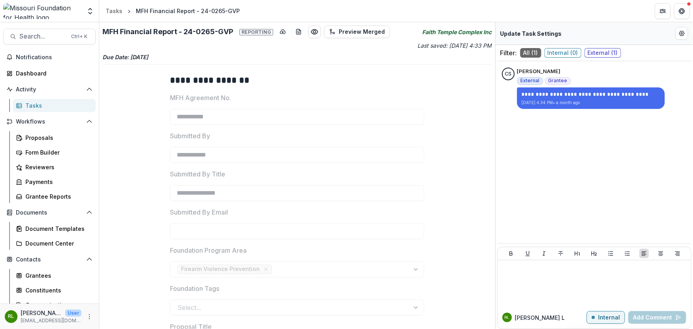
click at [610, 58] on div "Filter: All ( 1 ) Internal ( 0 ) External ( 1 )" at bounding box center [594, 53] width 194 height 16
click at [610, 48] on span "External ( 1 )" at bounding box center [603, 53] width 37 height 10
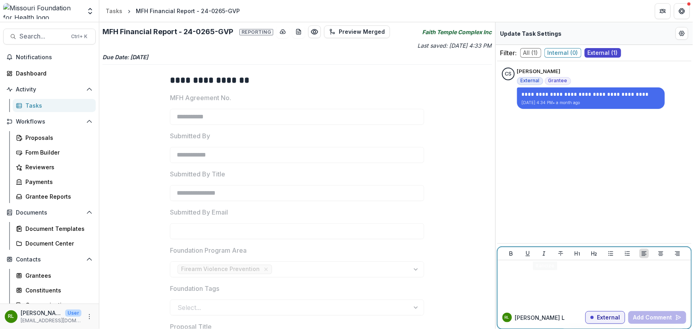
click at [542, 274] on div at bounding box center [594, 283] width 187 height 40
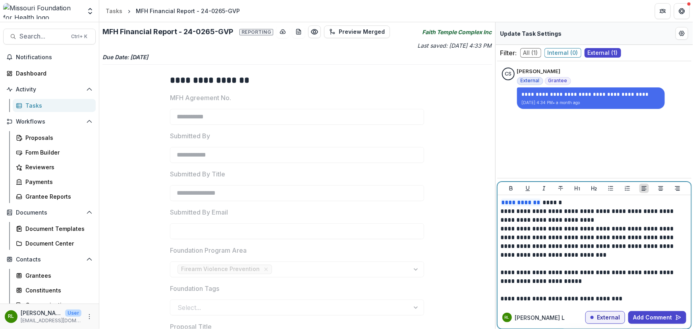
click at [548, 205] on p "**********" at bounding box center [594, 211] width 187 height 26
click at [547, 203] on p "**********" at bounding box center [594, 211] width 187 height 26
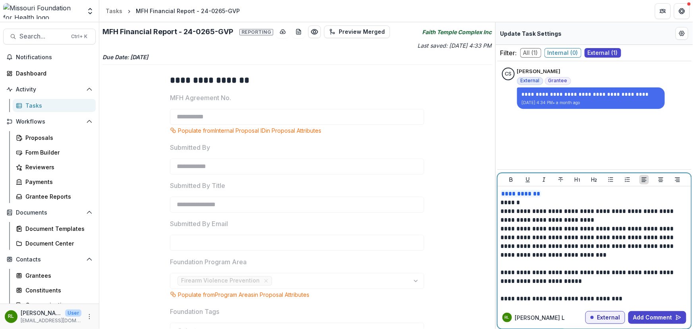
click at [629, 298] on p "**********" at bounding box center [594, 263] width 187 height 79
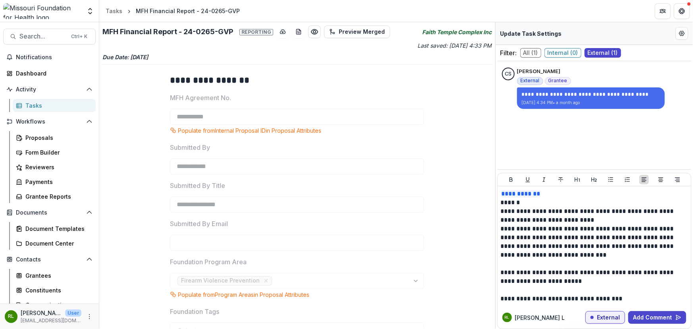
click at [645, 310] on div "RL Rebekah L External Add Comment" at bounding box center [594, 317] width 193 height 22
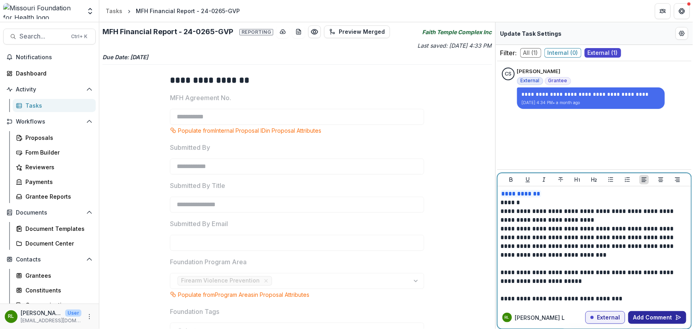
click at [647, 318] on button "Add Comment" at bounding box center [657, 317] width 58 height 13
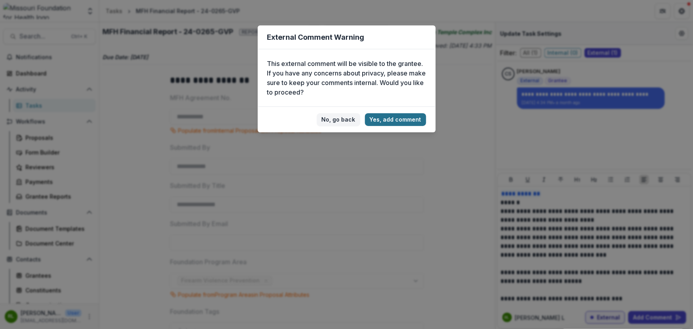
click at [405, 123] on button "Yes, add comment" at bounding box center [395, 119] width 61 height 13
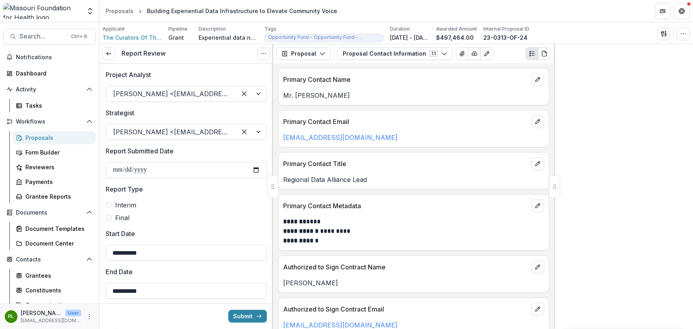
type input "*******"
type input "********"
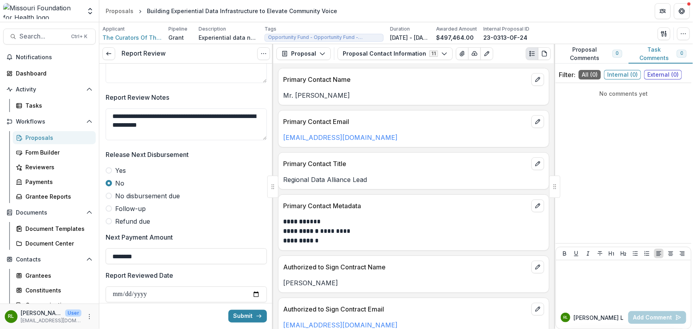
scroll to position [585, 0]
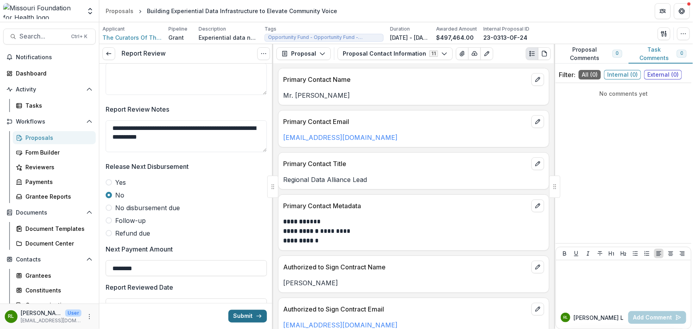
click at [236, 312] on button "Submit" at bounding box center [247, 316] width 39 height 13
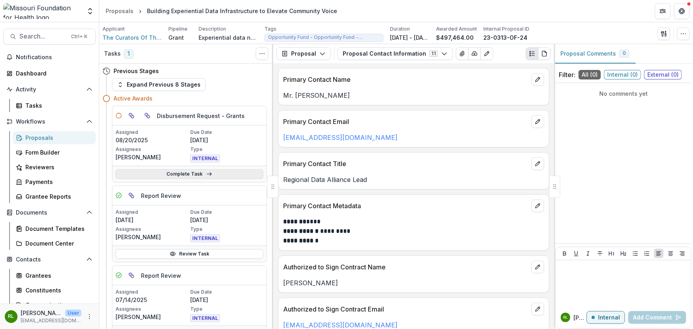
click at [223, 175] on link "Complete Task" at bounding box center [190, 174] width 148 height 10
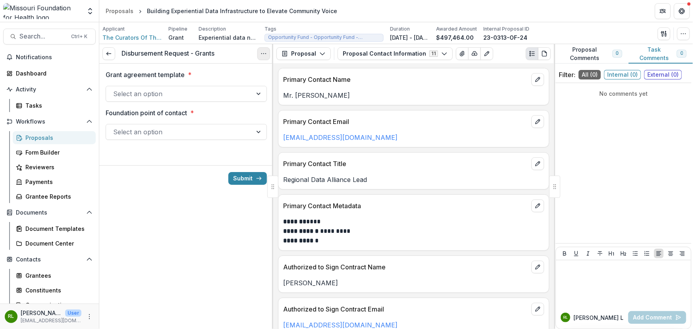
click at [262, 57] on button "Options" at bounding box center [263, 53] width 13 height 13
click at [236, 91] on button "Cancel Task" at bounding box center [225, 88] width 85 height 13
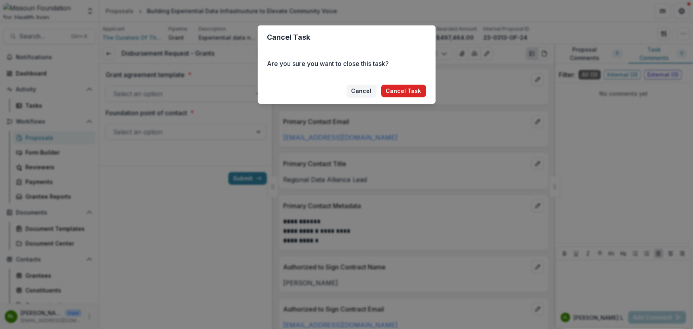
click at [401, 86] on button "Cancel Task" at bounding box center [403, 91] width 45 height 13
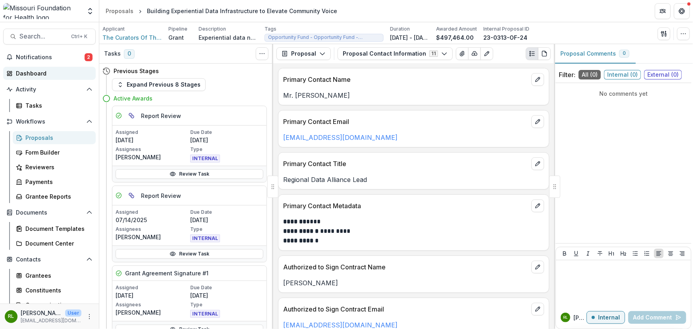
click at [51, 70] on div "Dashboard" at bounding box center [52, 73] width 73 height 8
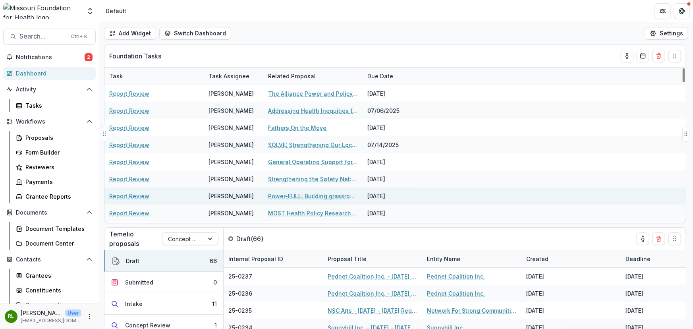
drag, startPoint x: 122, startPoint y: 196, endPoint x: 156, endPoint y: 200, distance: 34.8
click at [155, 200] on div "Report Review" at bounding box center [154, 195] width 90 height 17
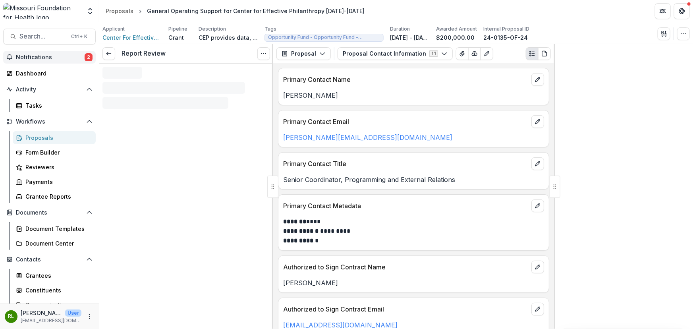
click at [52, 60] on span "Notifications" at bounding box center [50, 57] width 69 height 7
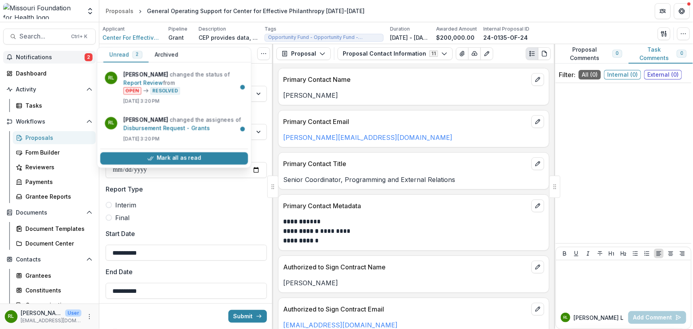
type input "********"
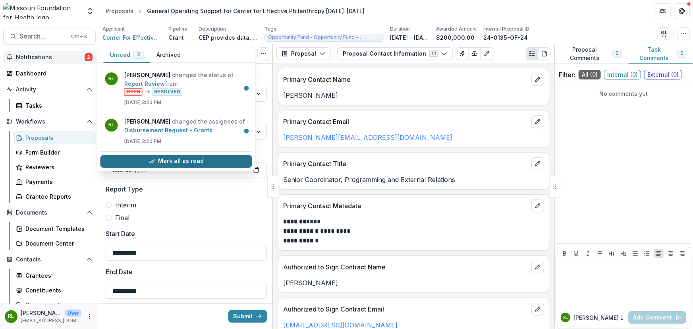
click at [165, 161] on button "Mark all as read" at bounding box center [176, 161] width 152 height 13
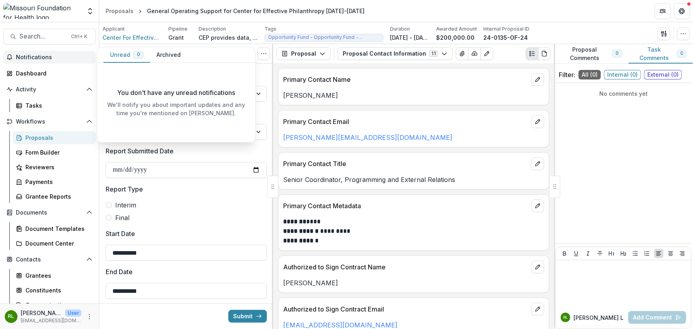
click at [69, 58] on span "Notifications" at bounding box center [54, 57] width 77 height 7
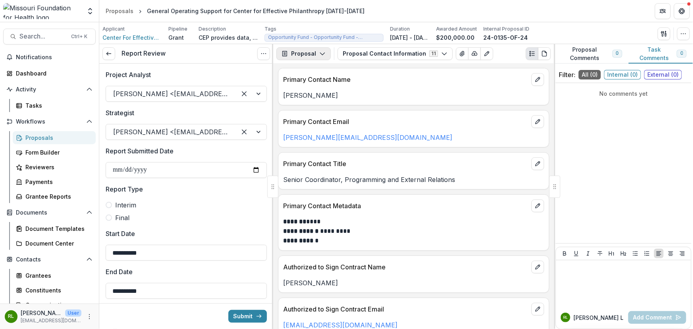
click at [296, 51] on button "Proposal" at bounding box center [303, 53] width 54 height 13
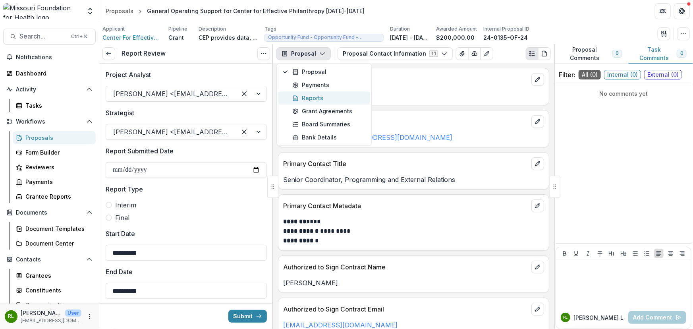
click at [336, 96] on div "Reports" at bounding box center [328, 98] width 73 height 8
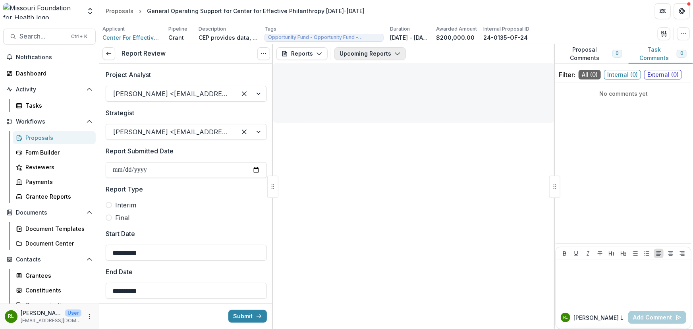
click at [371, 54] on button "Upcoming Reports" at bounding box center [369, 53] width 71 height 13
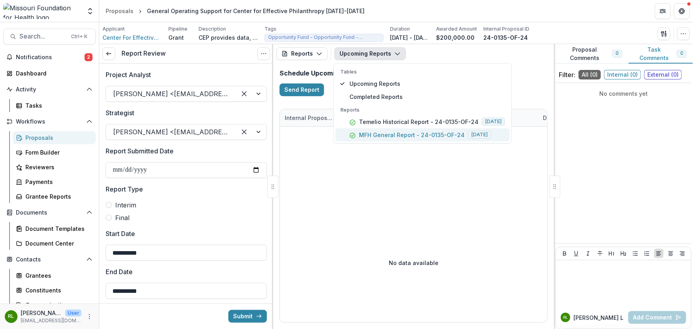
click at [364, 134] on p "MFH General Report - 24-0135-OF-24" at bounding box center [412, 135] width 106 height 8
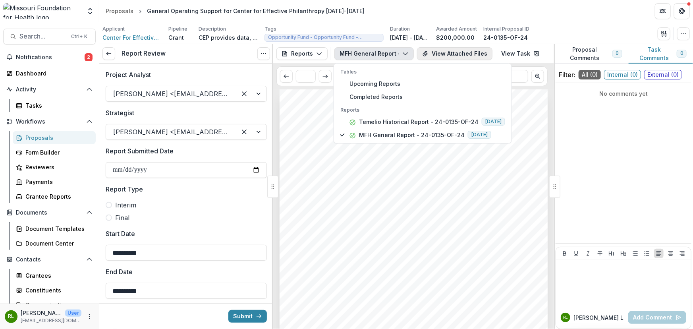
click at [448, 52] on button "View Attached Files" at bounding box center [454, 53] width 75 height 13
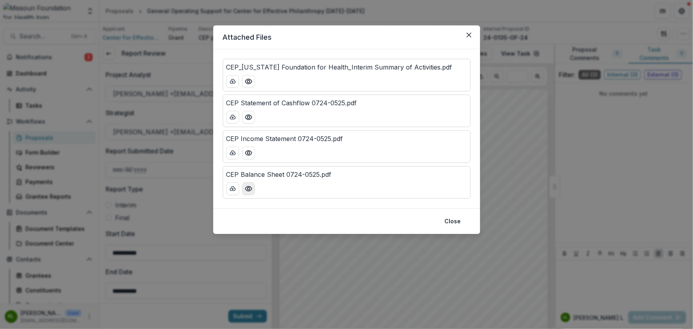
click at [252, 191] on icon "Preview CEP Balance Sheet 0724-0525.pdf" at bounding box center [249, 189] width 8 height 8
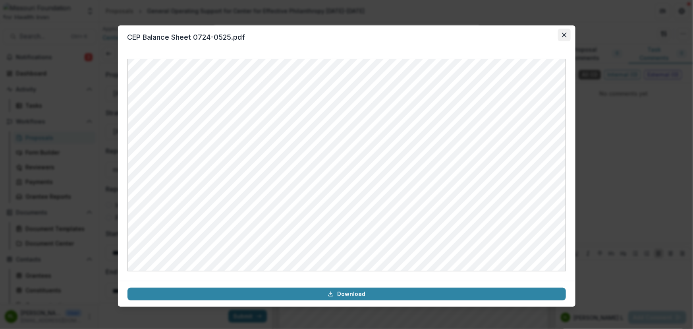
click at [561, 31] on button "Close" at bounding box center [564, 35] width 13 height 13
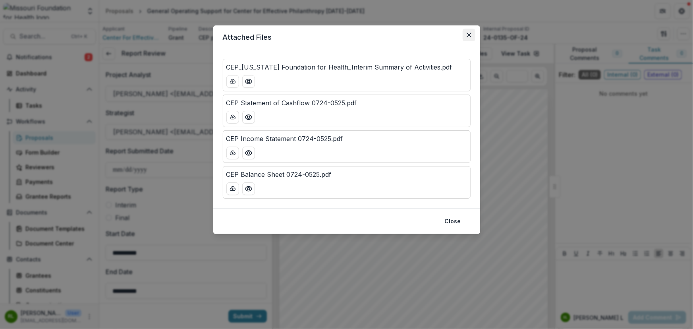
click at [475, 39] on button "Close" at bounding box center [469, 35] width 13 height 13
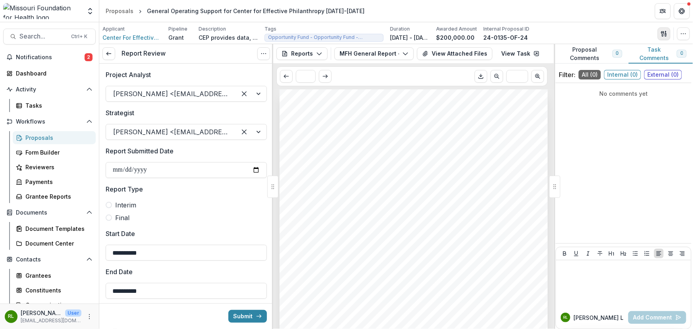
click at [666, 32] on icon "button" at bounding box center [664, 34] width 6 height 6
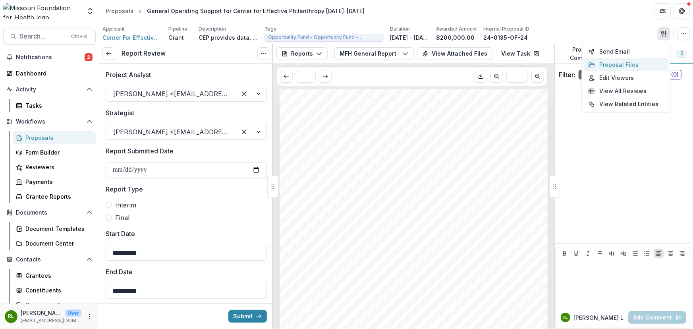
click at [635, 60] on button "Proposal Files" at bounding box center [626, 64] width 85 height 13
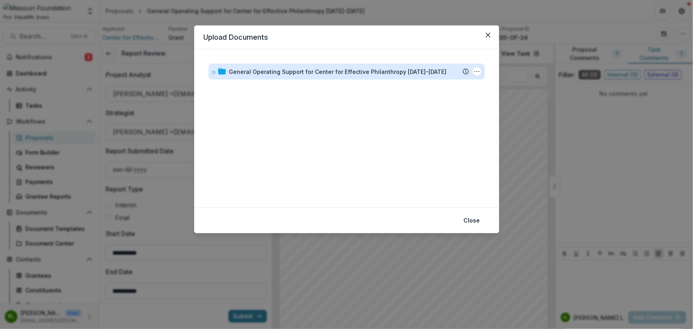
click at [268, 72] on div "General Operating Support for Center for Effective Philanthropy 2024-2026" at bounding box center [338, 72] width 218 height 8
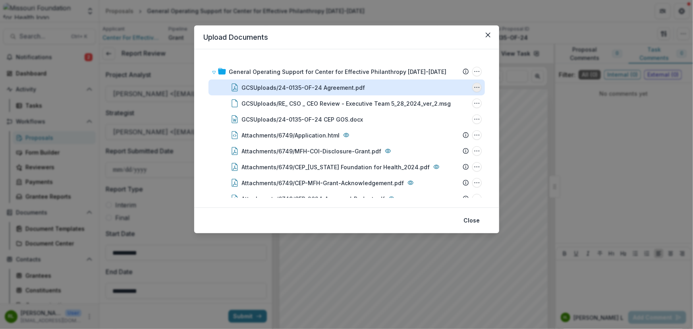
click at [477, 86] on icon "GCSUploads/24-0135-OF-24 Agreement.pdf Options" at bounding box center [477, 87] width 6 height 6
click at [438, 113] on button "Download" at bounding box center [437, 115] width 85 height 13
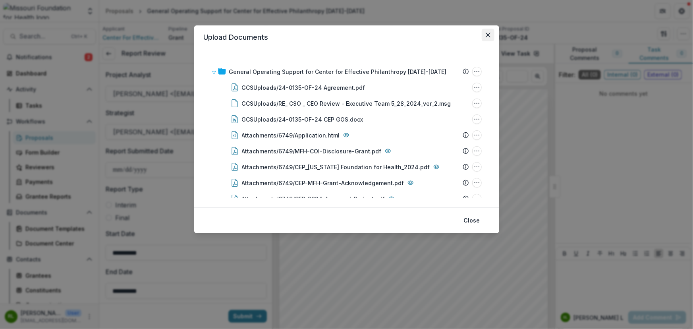
click at [484, 32] on button "Close" at bounding box center [488, 35] width 13 height 13
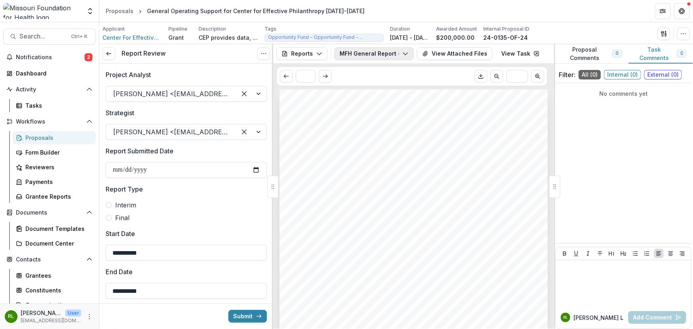
click at [381, 52] on button "MFH General Report - 24-0135-OF-24" at bounding box center [373, 53] width 79 height 13
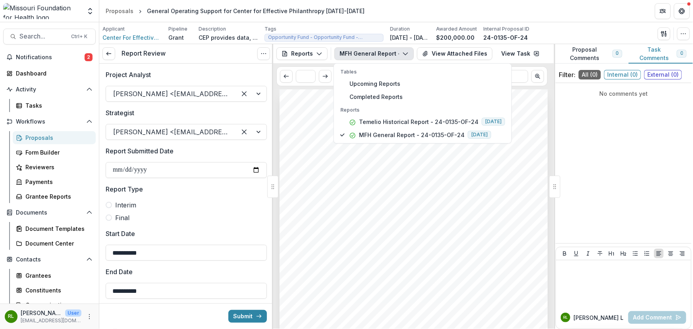
click at [381, 52] on button "MFH General Report - 24-0135-OF-24" at bounding box center [373, 53] width 79 height 13
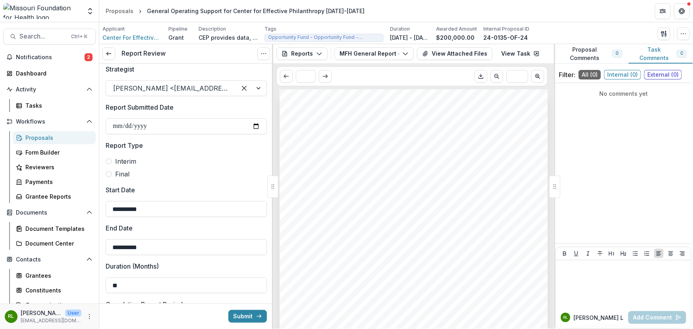
scroll to position [36, 0]
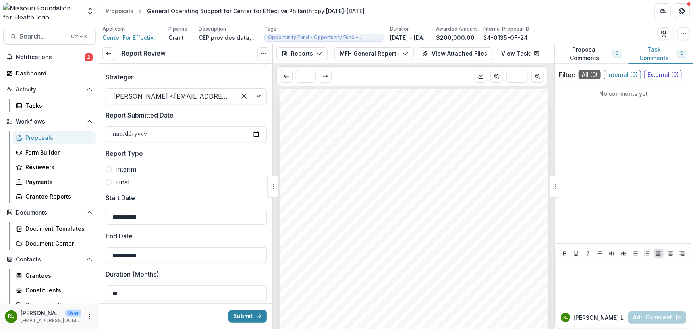
click at [121, 177] on span "Final" at bounding box center [122, 182] width 14 height 10
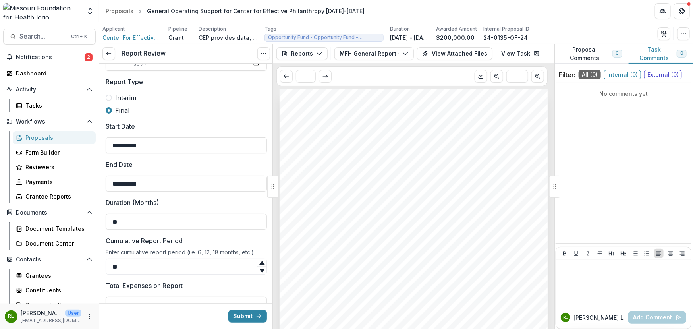
scroll to position [72, 0]
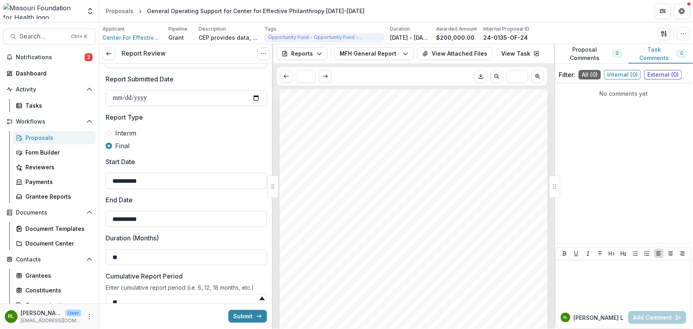
click at [124, 132] on span "Interim" at bounding box center [125, 133] width 21 height 10
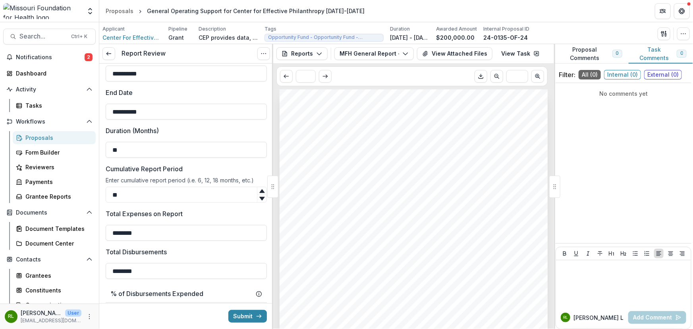
scroll to position [180, 0]
click at [463, 55] on button "View Attached Files" at bounding box center [454, 53] width 75 height 13
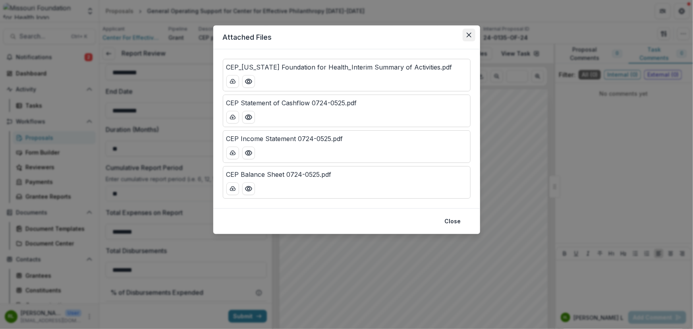
click at [469, 37] on icon "Close" at bounding box center [469, 35] width 5 height 5
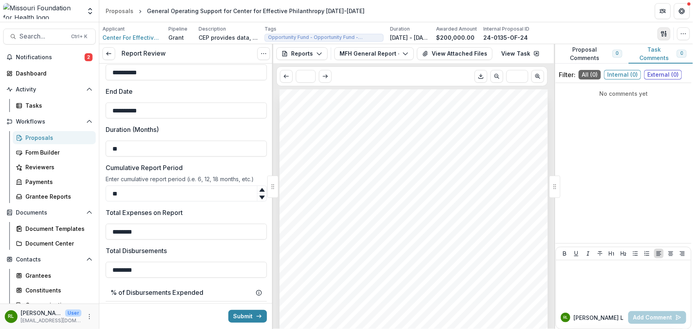
click at [666, 32] on icon "button" at bounding box center [664, 34] width 6 height 6
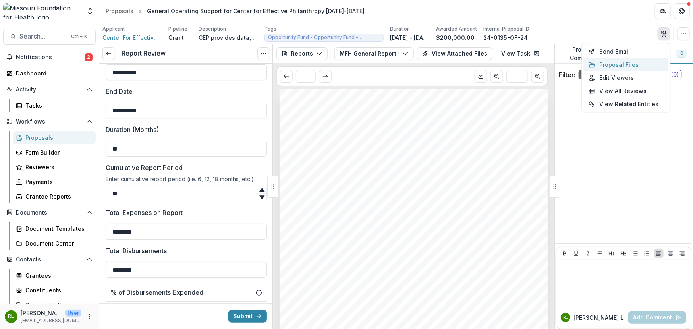
click at [627, 65] on button "Proposal Files" at bounding box center [626, 64] width 85 height 13
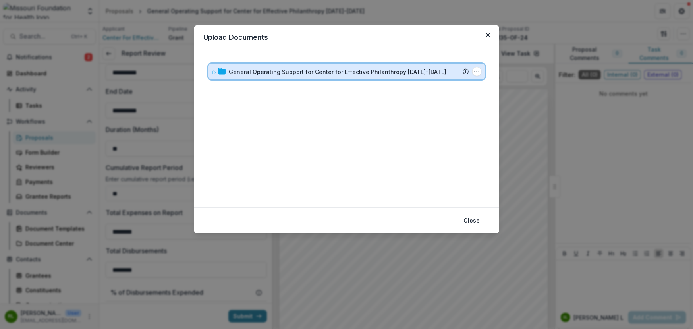
click at [215, 72] on icon at bounding box center [214, 72] width 5 height 5
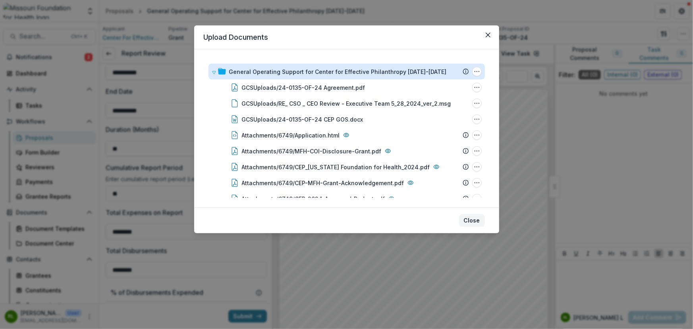
click at [467, 218] on button "Close" at bounding box center [472, 220] width 26 height 13
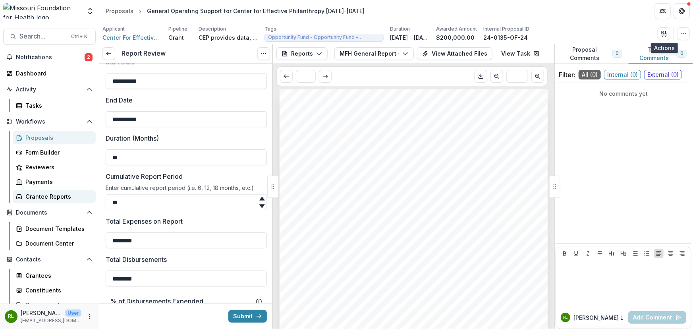
scroll to position [152, 0]
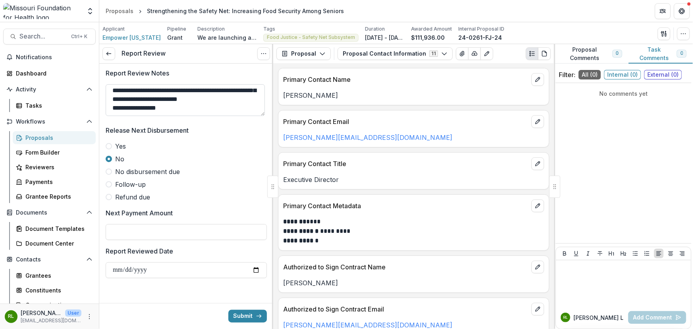
scroll to position [19, 0]
drag, startPoint x: 129, startPoint y: 109, endPoint x: 242, endPoint y: 113, distance: 112.9
click at [242, 113] on textarea "**********" at bounding box center [185, 100] width 159 height 32
click at [205, 108] on textarea "**********" at bounding box center [185, 100] width 159 height 32
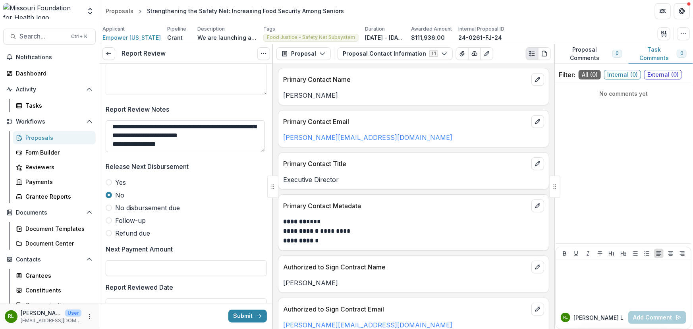
scroll to position [0, 0]
drag, startPoint x: 202, startPoint y: 139, endPoint x: 103, endPoint y: 118, distance: 100.8
click at [238, 185] on label "Yes" at bounding box center [186, 183] width 161 height 10
click at [159, 193] on label "No" at bounding box center [186, 195] width 161 height 10
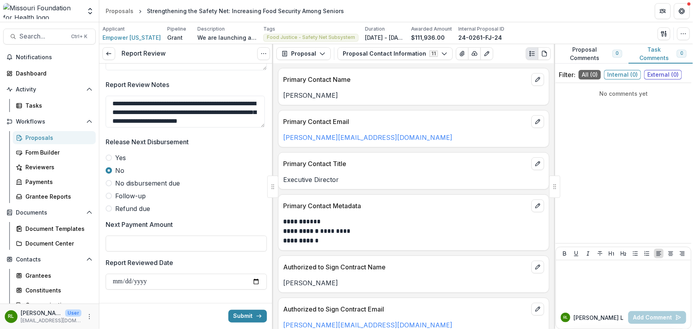
scroll to position [621, 0]
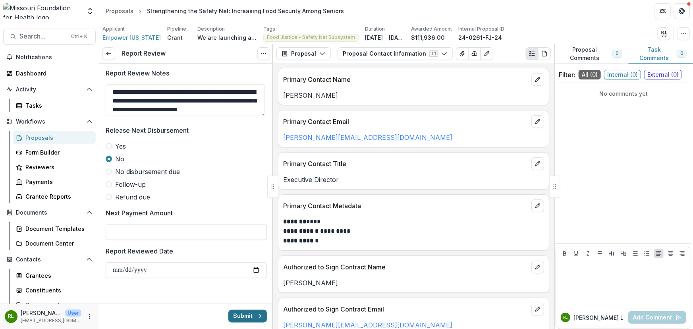
click at [251, 319] on button "Submit" at bounding box center [247, 316] width 39 height 13
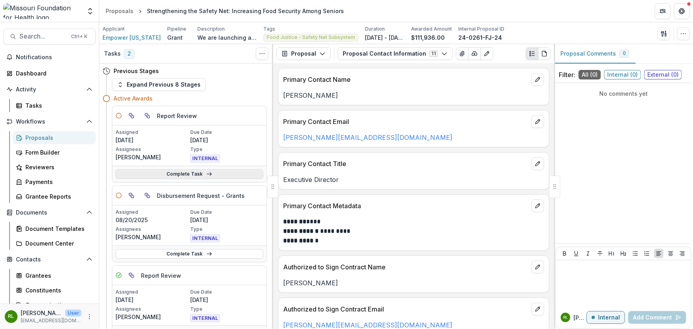
click at [242, 169] on link "Complete Task" at bounding box center [190, 174] width 148 height 10
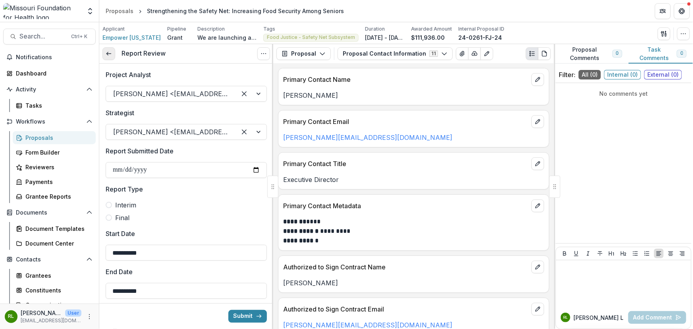
click at [112, 53] on icon at bounding box center [109, 53] width 6 height 6
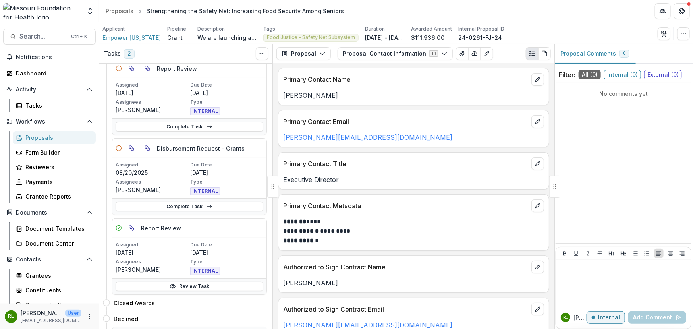
scroll to position [36, 0]
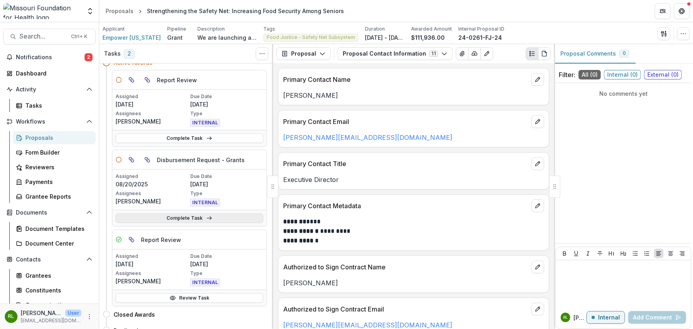
click at [224, 220] on link "Complete Task" at bounding box center [190, 218] width 148 height 10
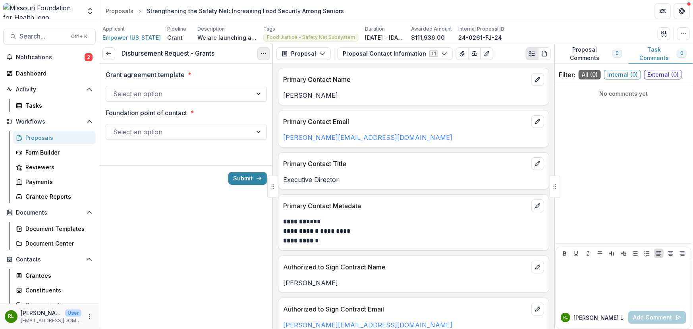
click at [264, 55] on icon "Options" at bounding box center [264, 53] width 6 height 6
click at [232, 89] on button "Cancel Task" at bounding box center [225, 88] width 85 height 13
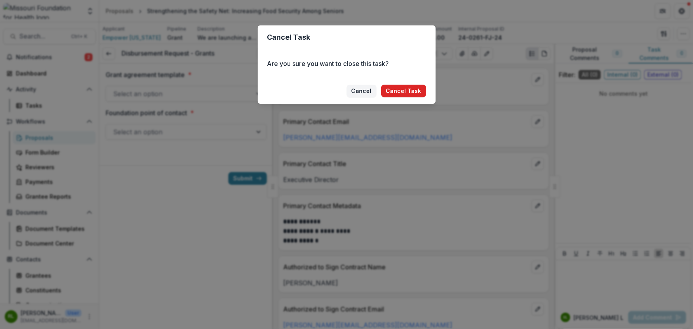
click at [400, 88] on button "Cancel Task" at bounding box center [403, 91] width 45 height 13
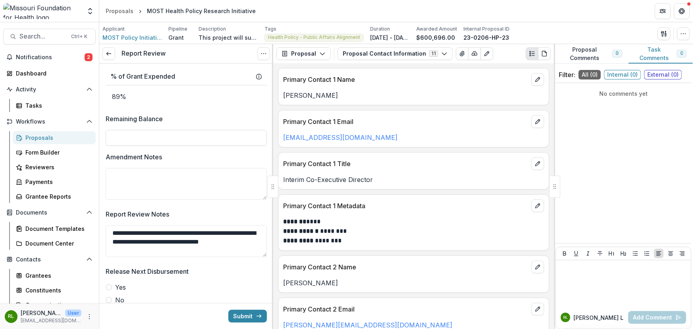
scroll to position [477, 0]
